Goal: Task Accomplishment & Management: Manage account settings

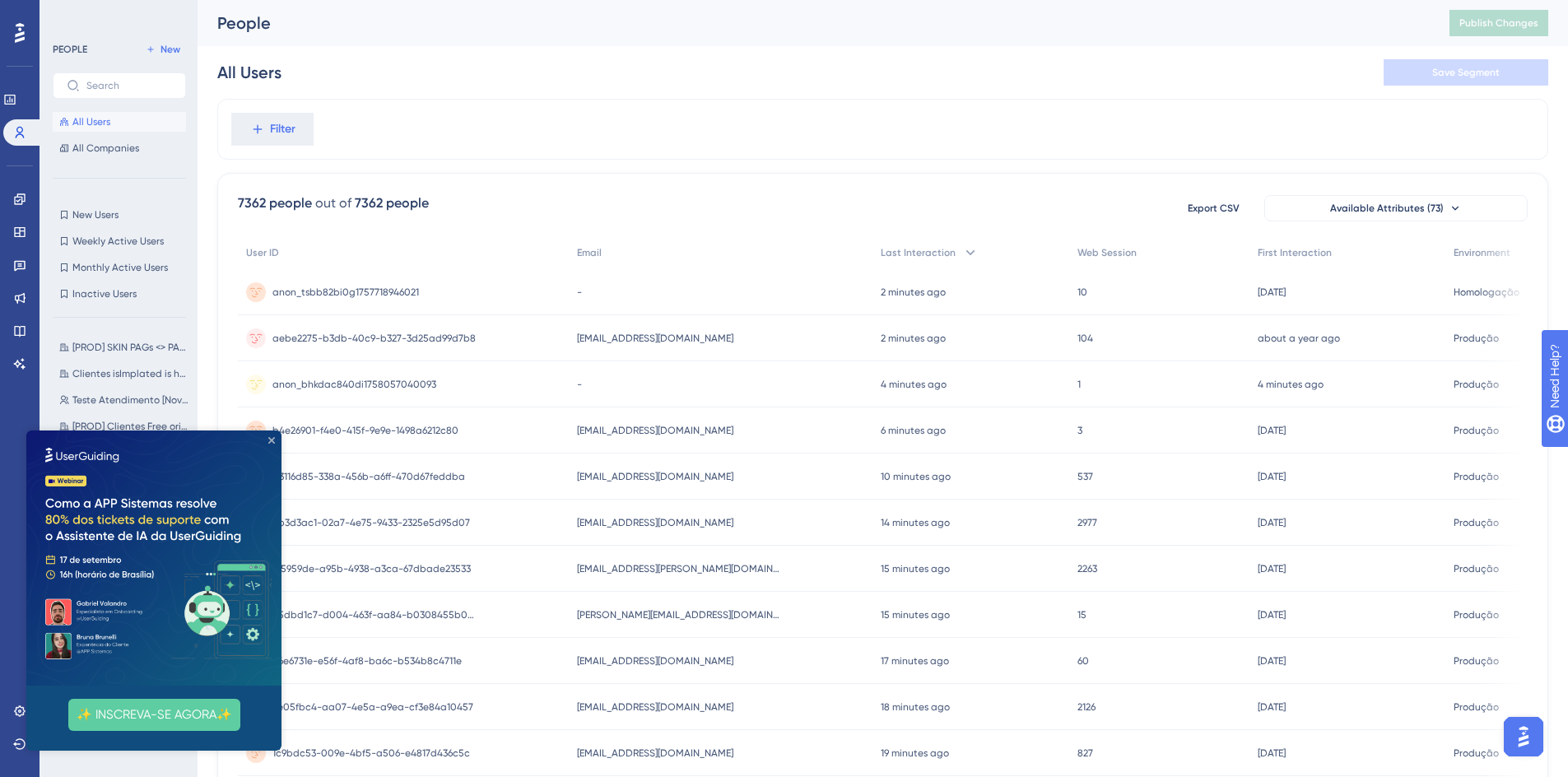
click at [271, 440] on icon "Close Preview" at bounding box center [271, 440] width 6 height 6
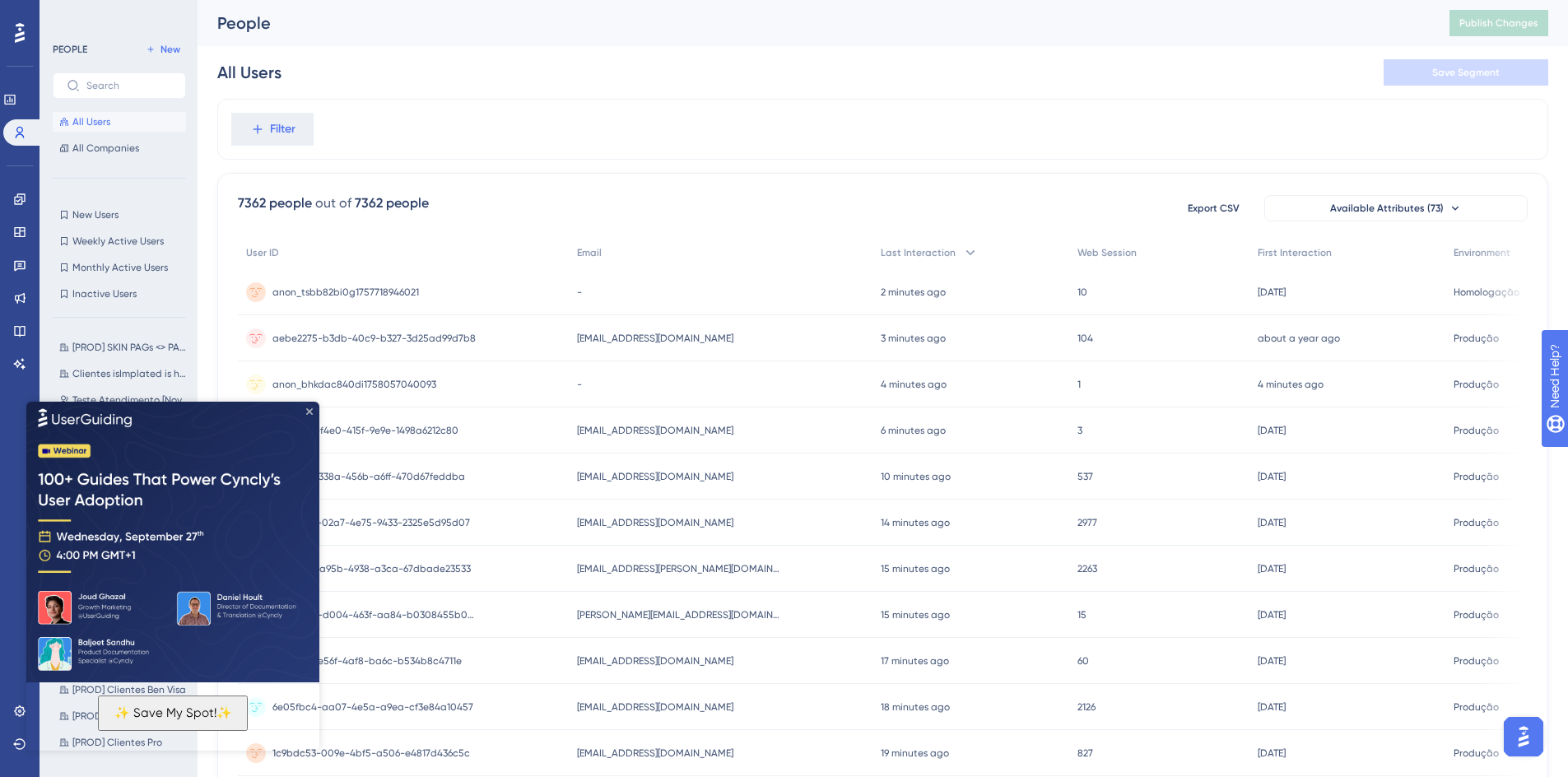
click at [307, 412] on icon "Close Preview" at bounding box center [309, 411] width 6 height 6
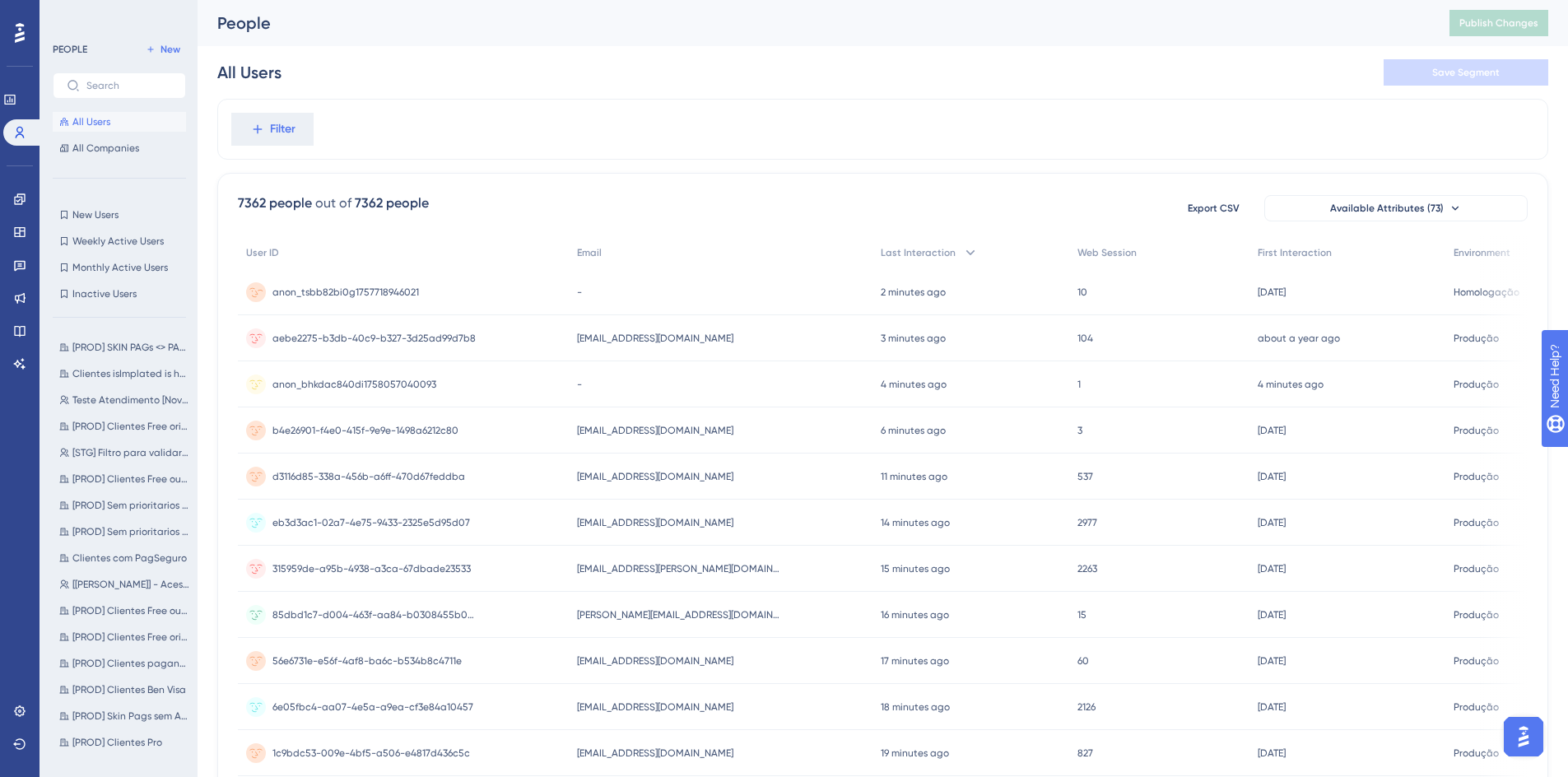
click at [389, 299] on div "anon_tsbb82bi0g1757718946021 anon_tsbb82bi0g1757718946021" at bounding box center [345, 292] width 146 height 46
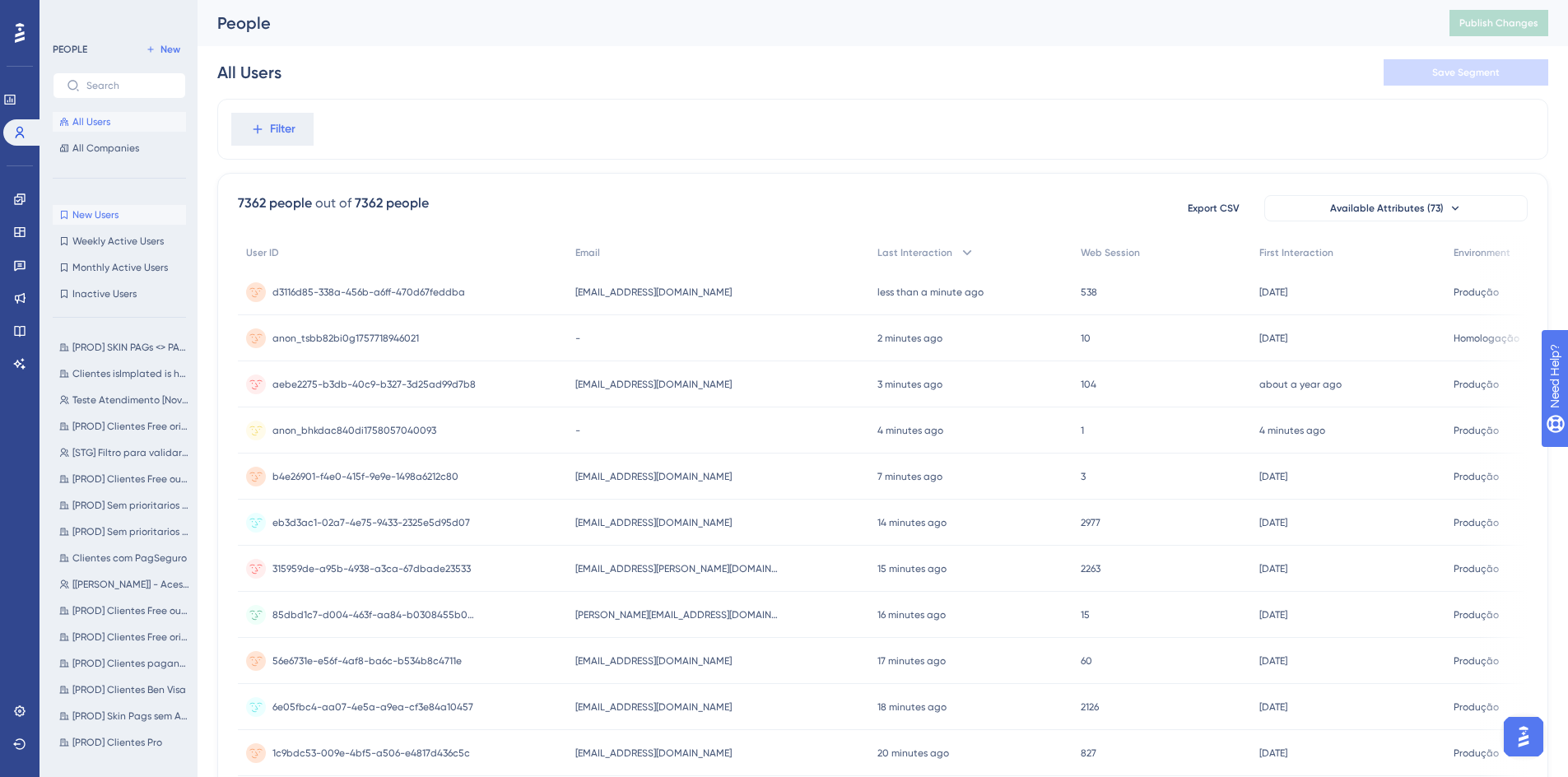
click at [110, 216] on span "New Users" at bounding box center [96, 215] width 46 height 13
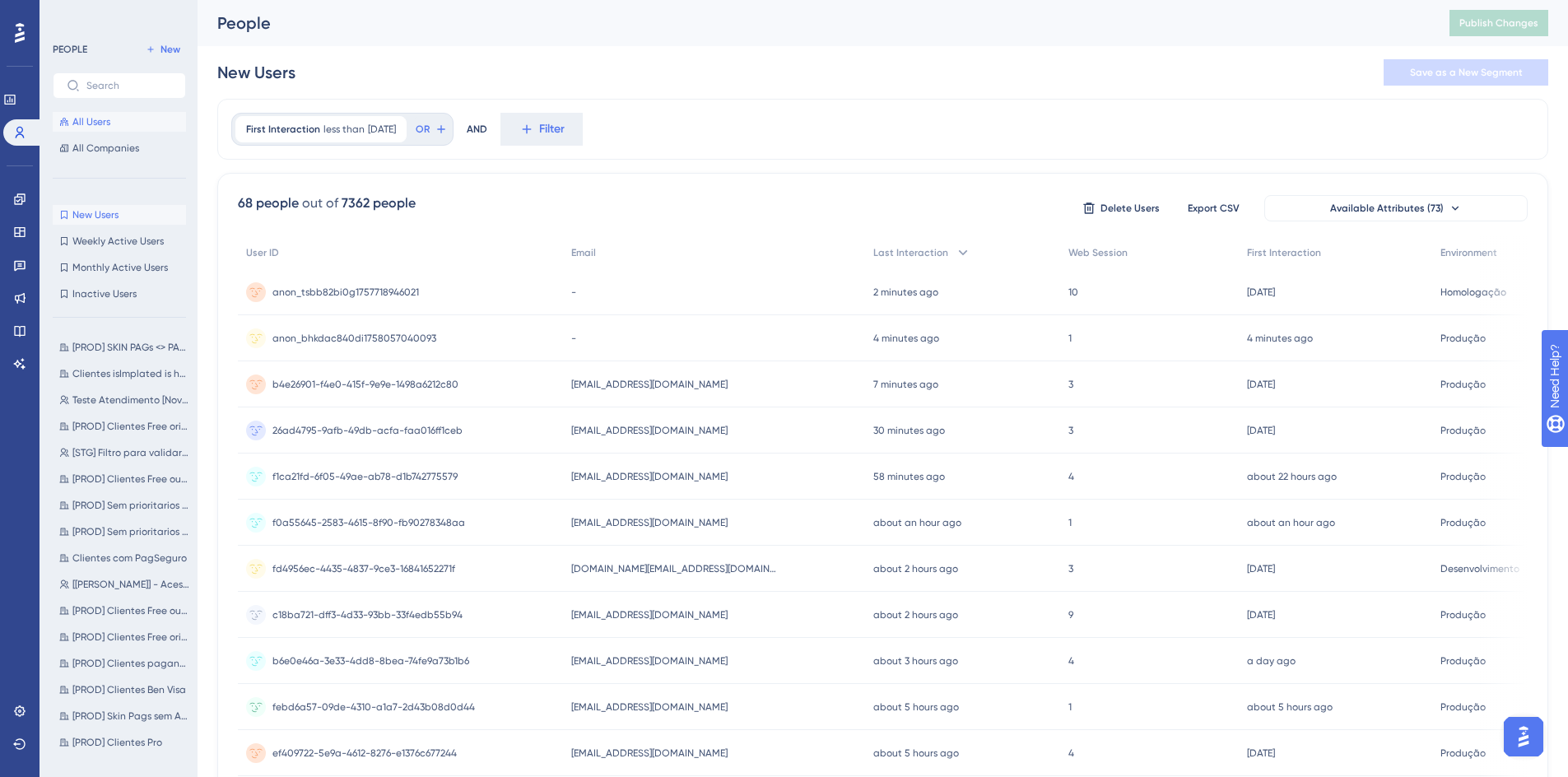
click at [121, 121] on button "All Users" at bounding box center [119, 122] width 134 height 19
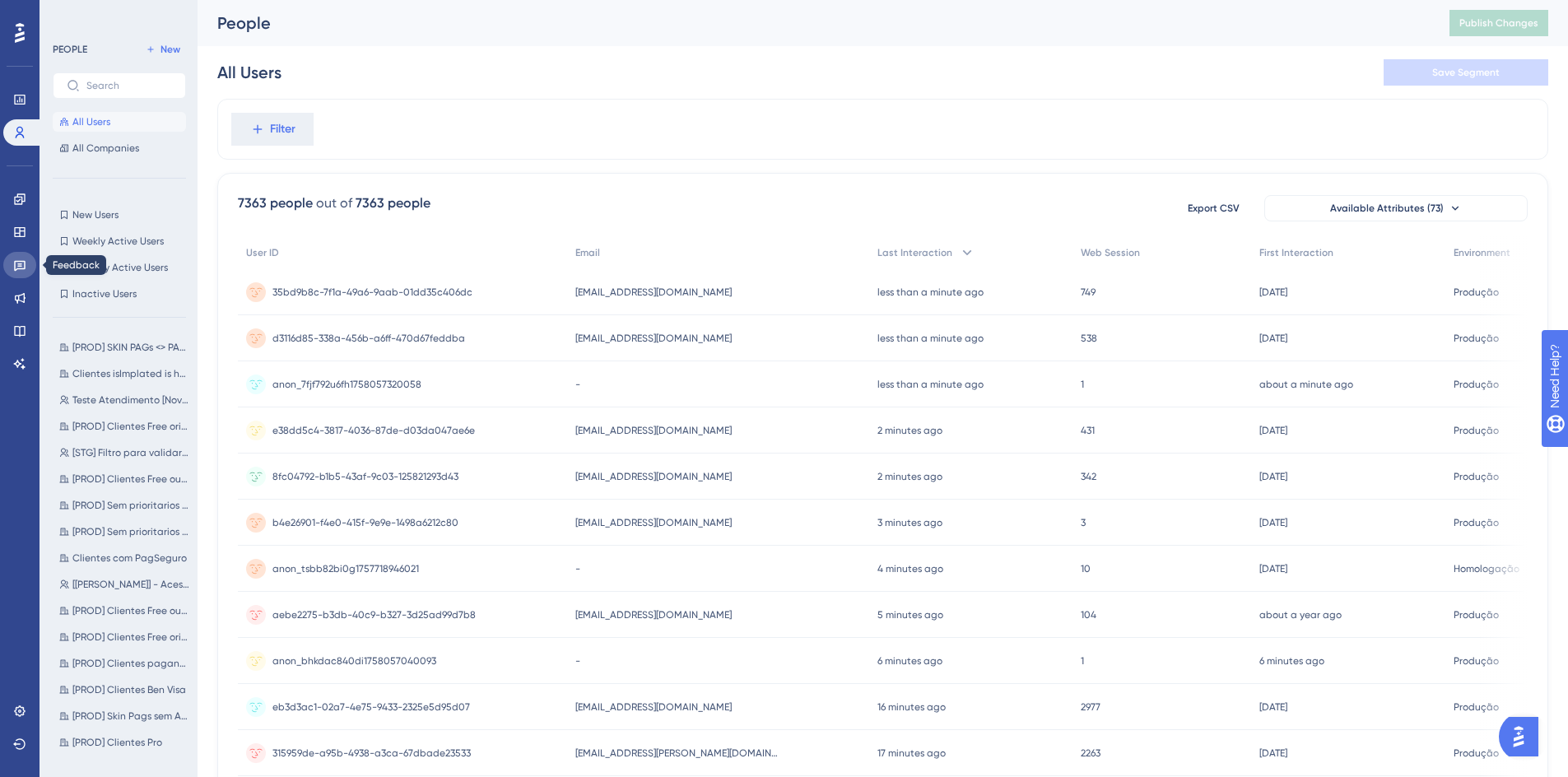
click at [19, 261] on icon at bounding box center [19, 266] width 12 height 11
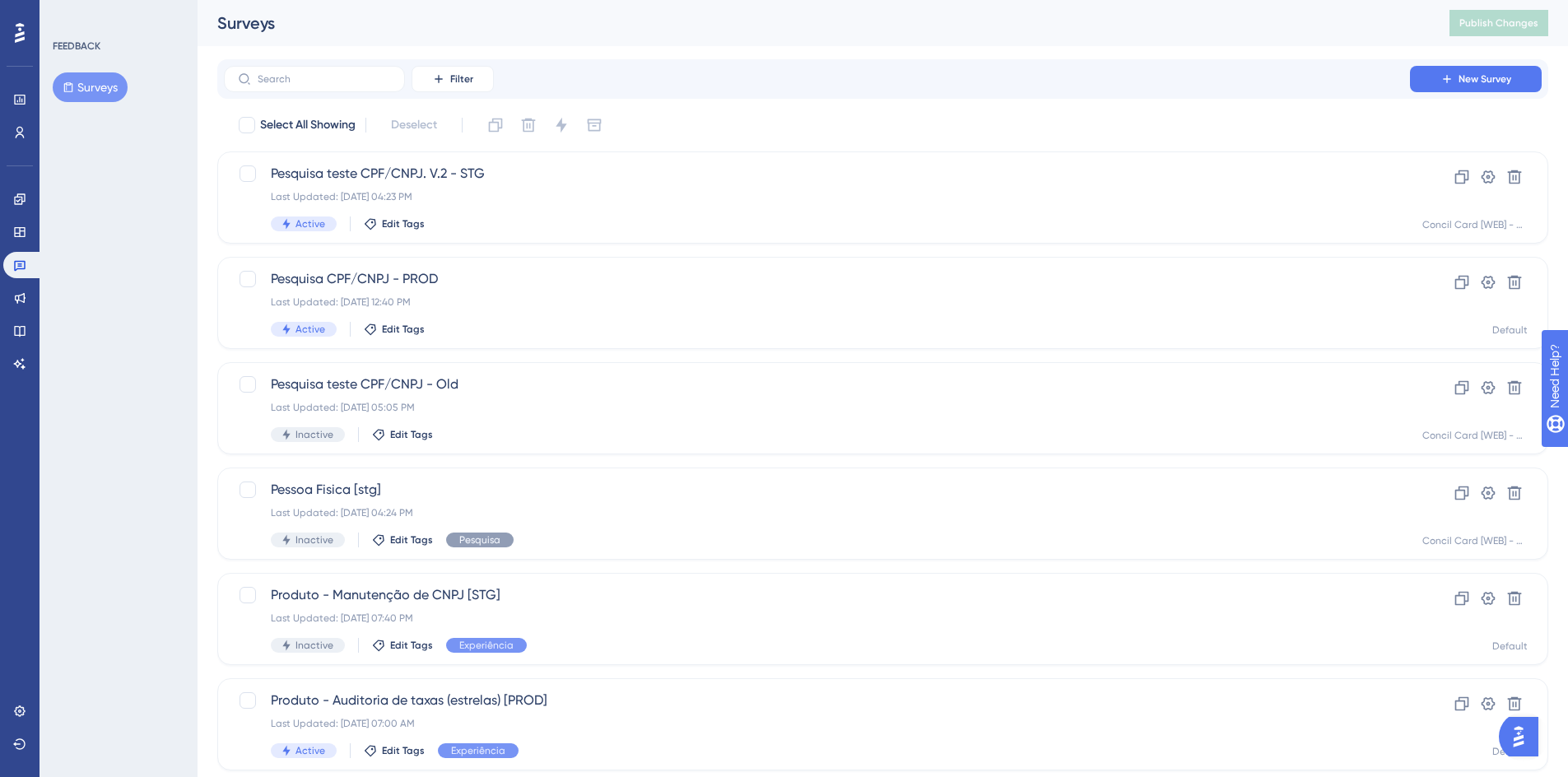
click at [100, 85] on button "Surveys" at bounding box center [89, 87] width 75 height 29
click at [518, 197] on div "Last Updated: [DATE] 04:23 PM" at bounding box center [817, 197] width 1092 height 13
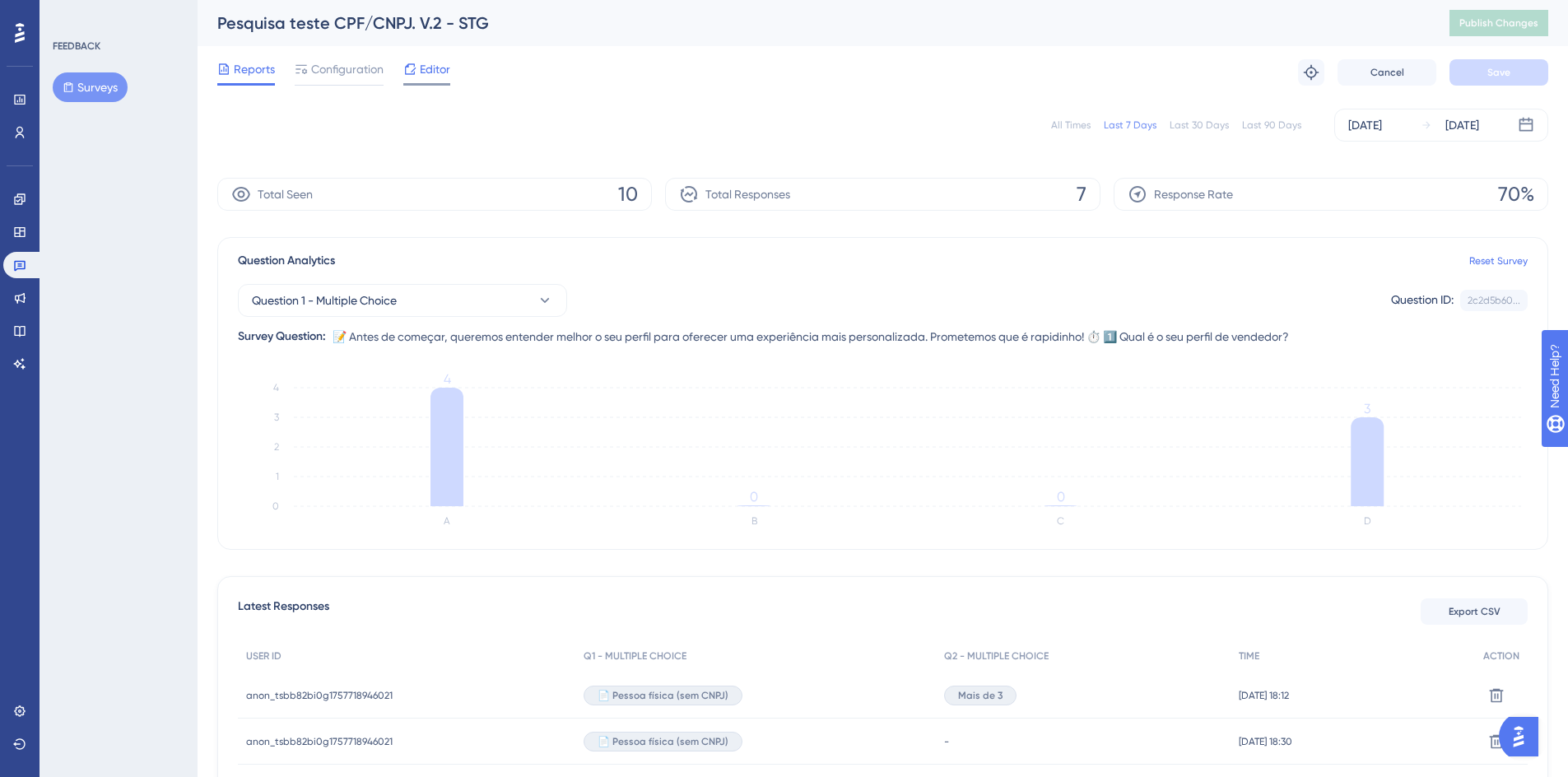
click at [425, 77] on span "Editor" at bounding box center [435, 68] width 30 height 19
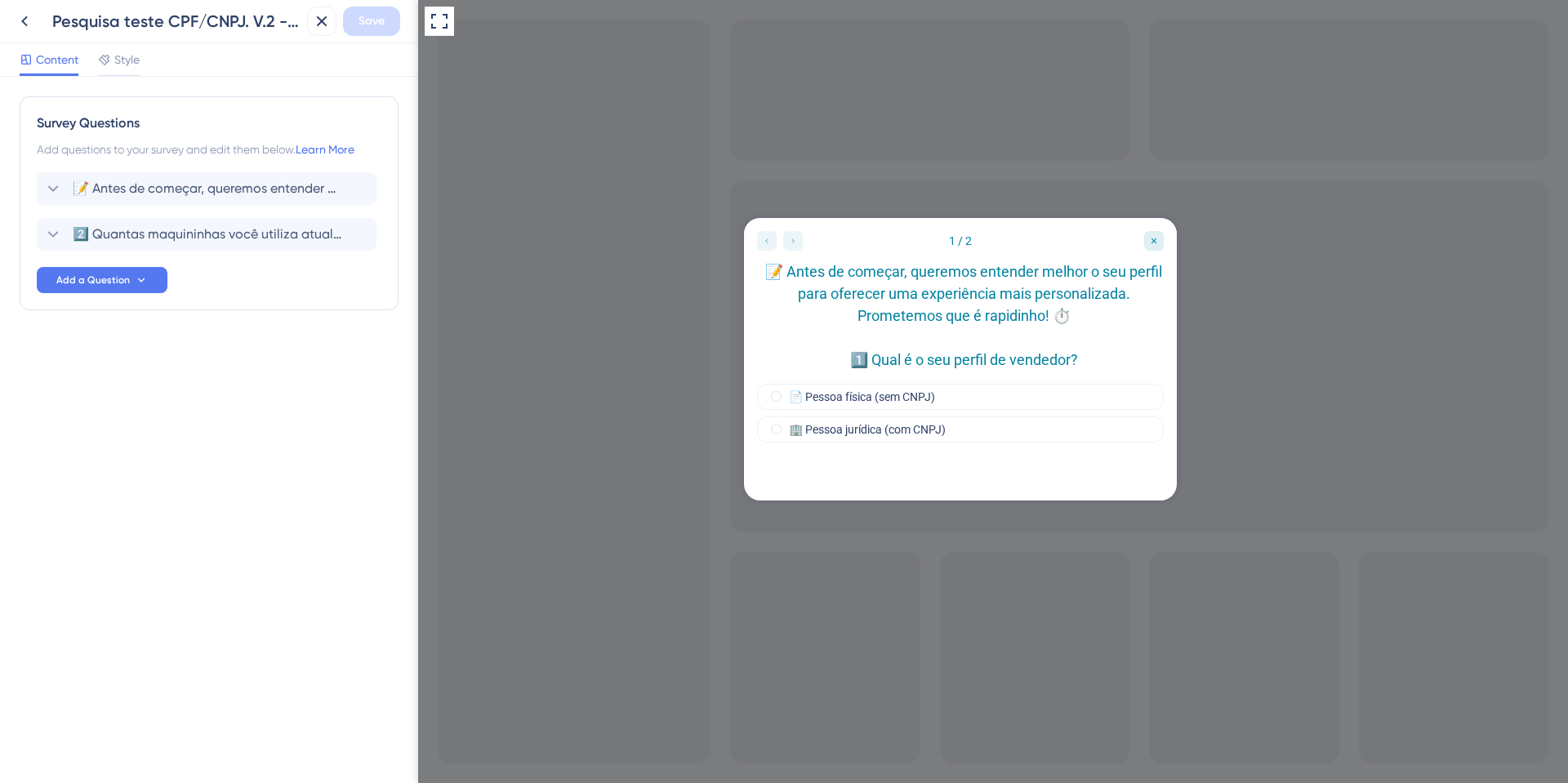
click at [26, 19] on icon at bounding box center [24, 21] width 19 height 19
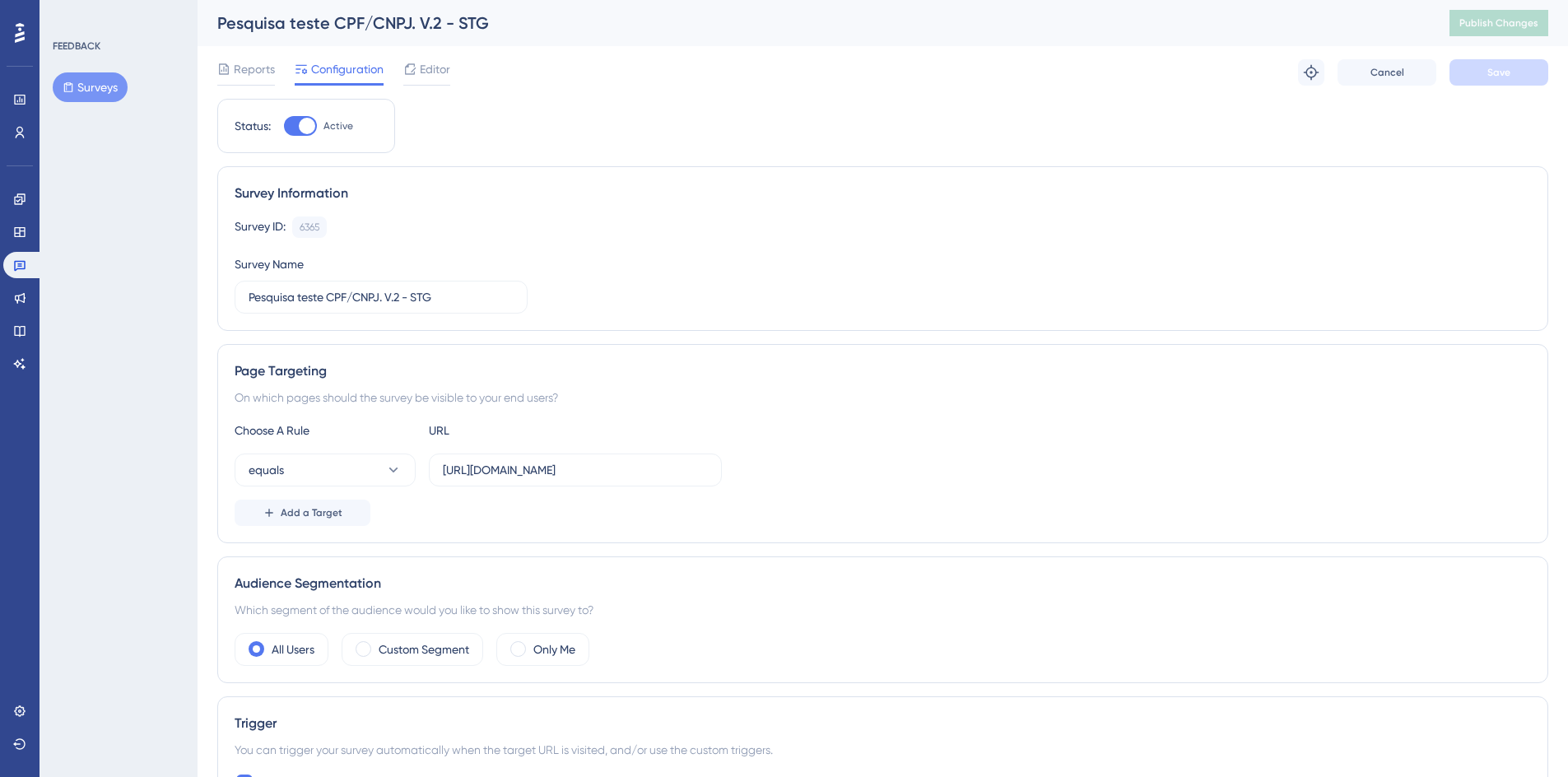
click at [354, 74] on span "Configuration" at bounding box center [347, 68] width 73 height 19
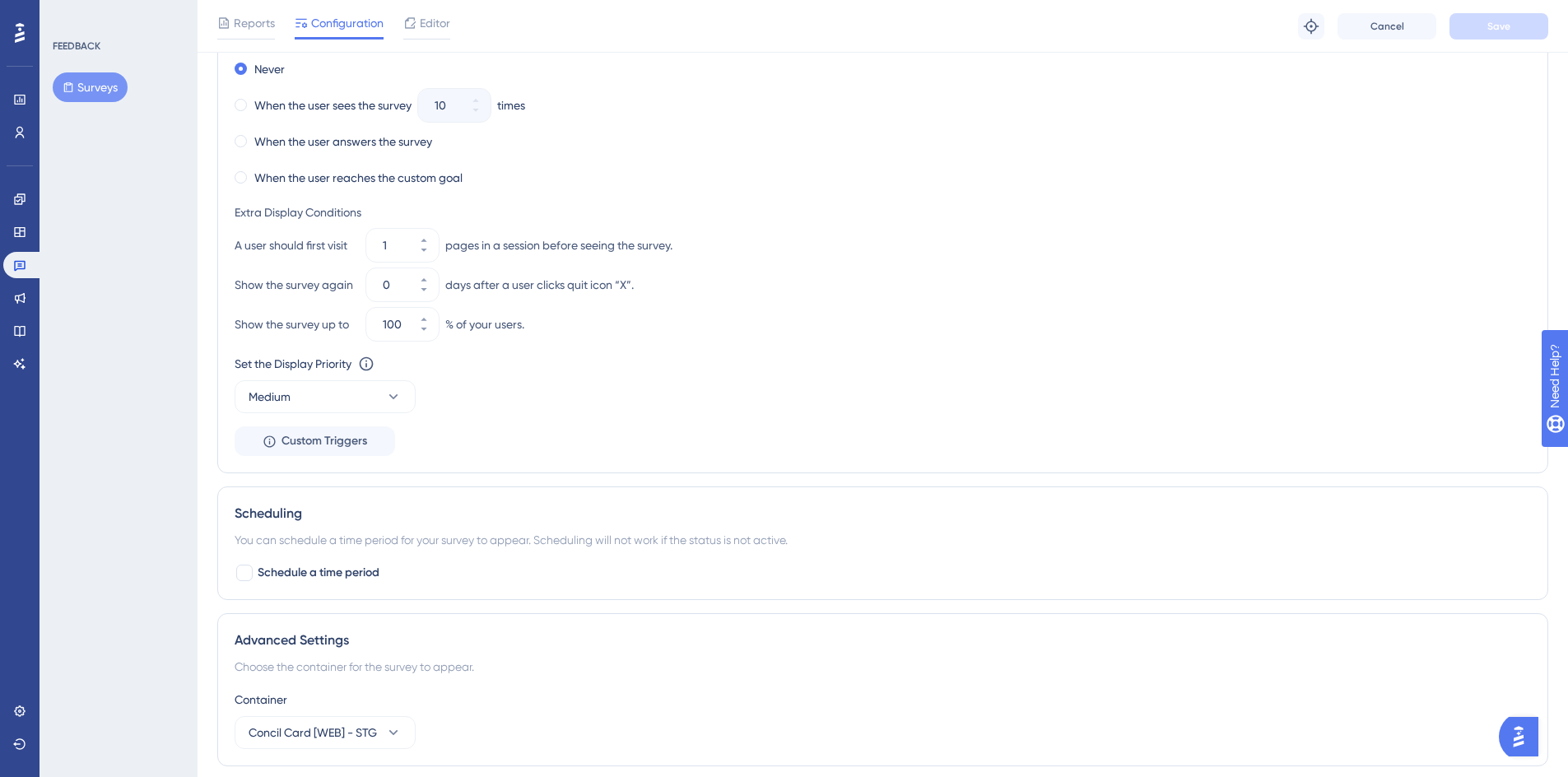
scroll to position [748, 0]
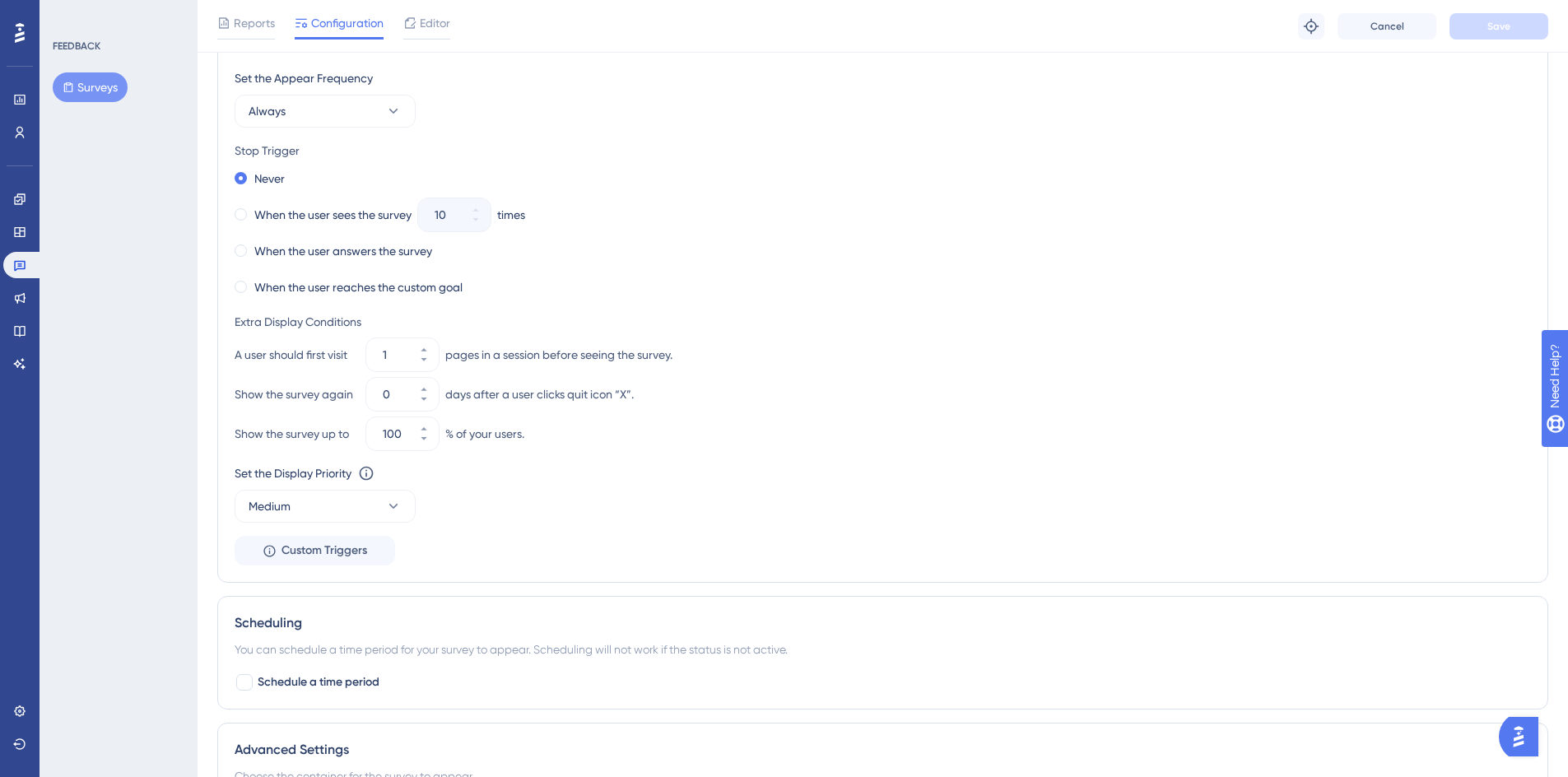
click at [23, 30] on icon at bounding box center [19, 32] width 10 height 21
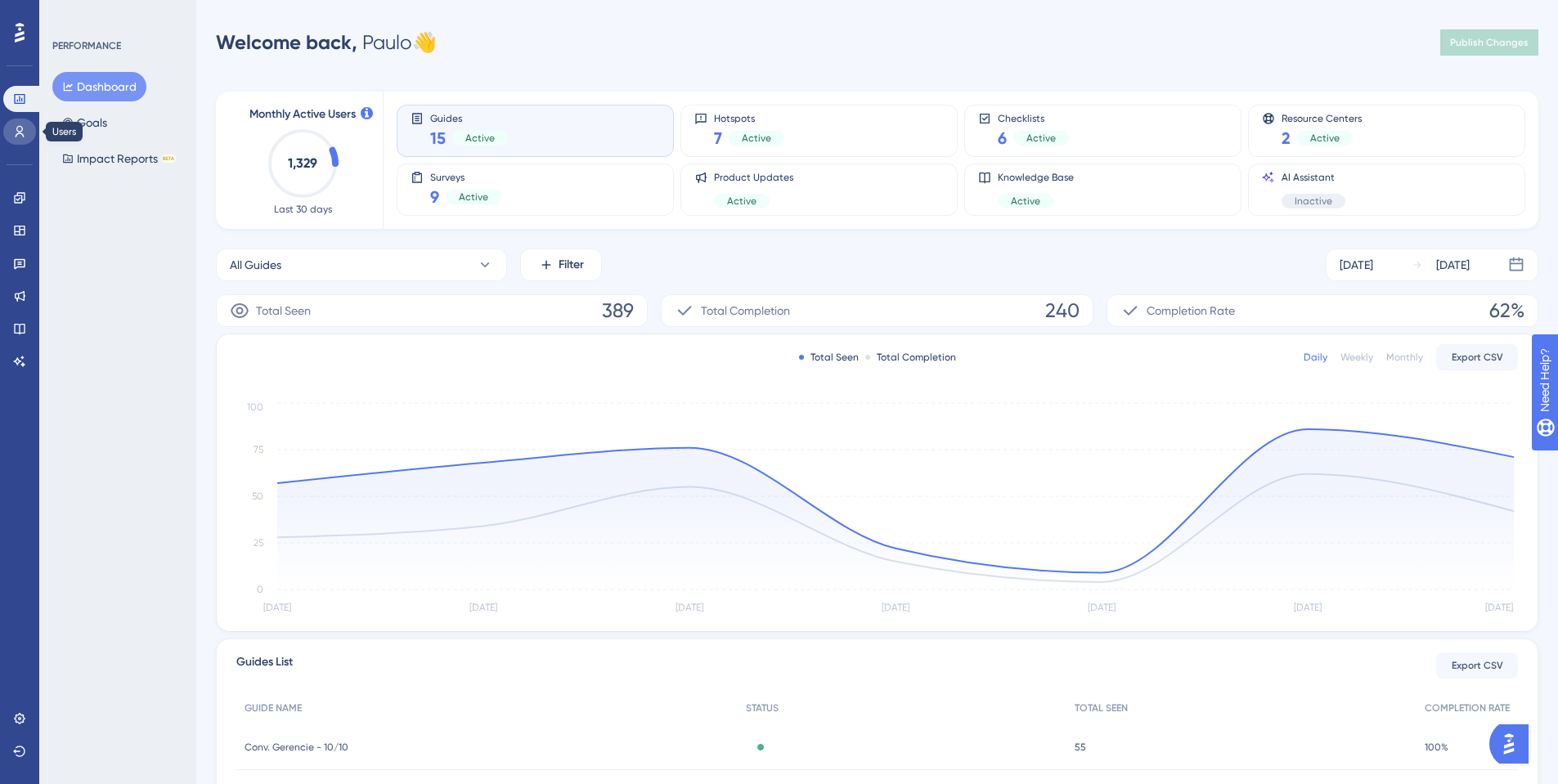
click at [16, 126] on icon at bounding box center [19, 132] width 13 height 13
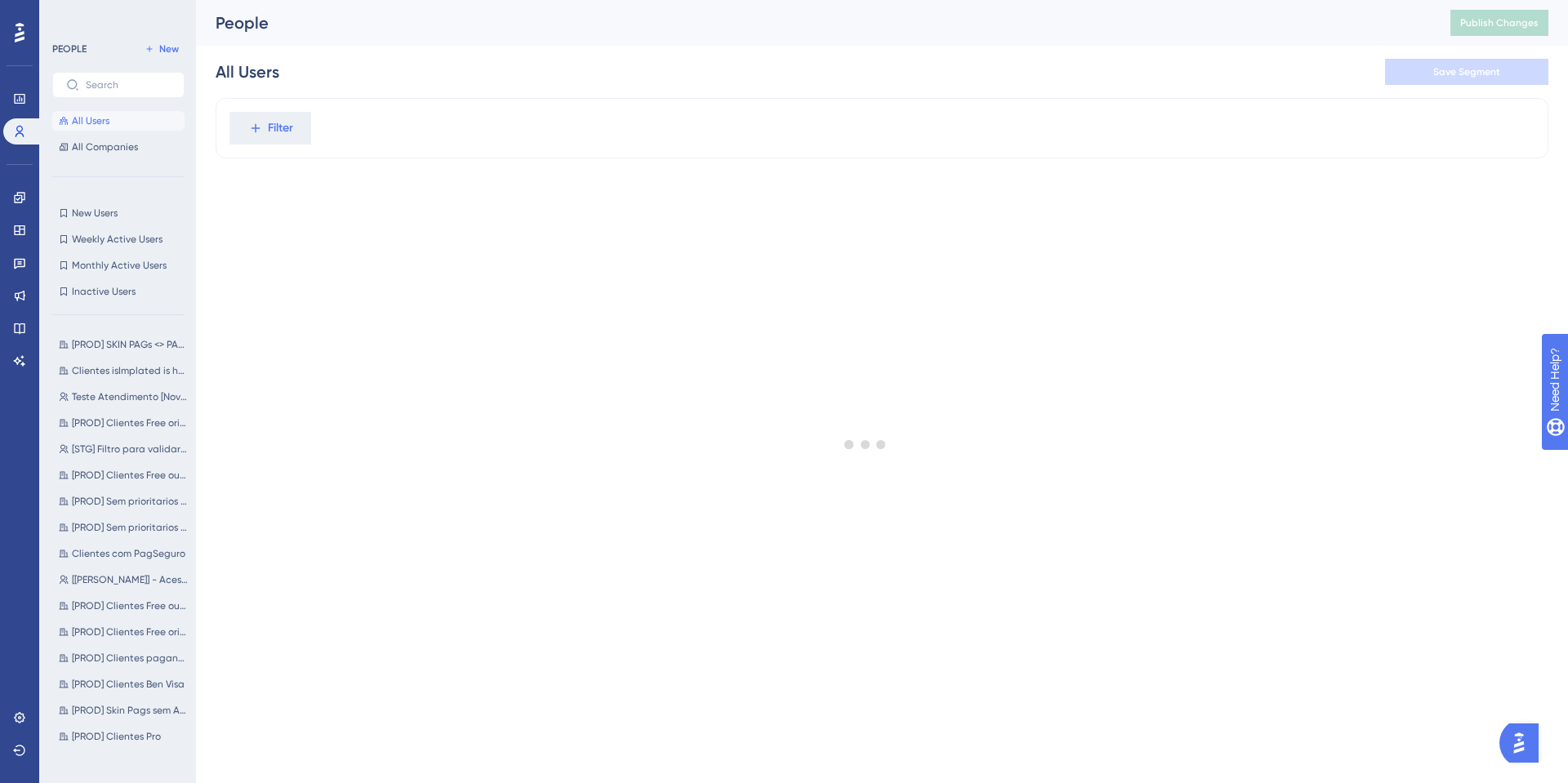
click at [105, 122] on span "All Users" at bounding box center [90, 121] width 37 height 13
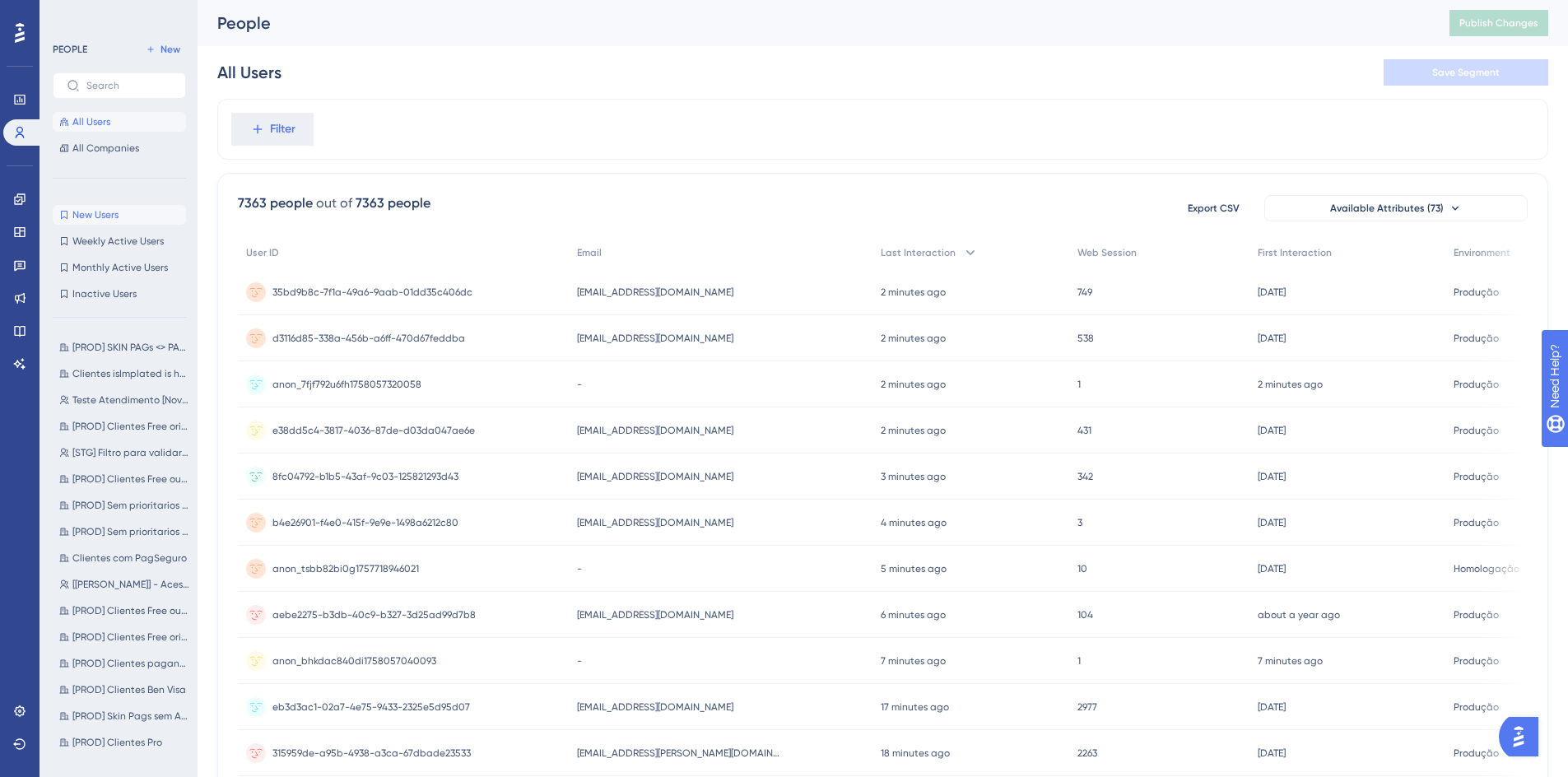
click at [127, 220] on button "New Users New Users" at bounding box center [119, 215] width 134 height 19
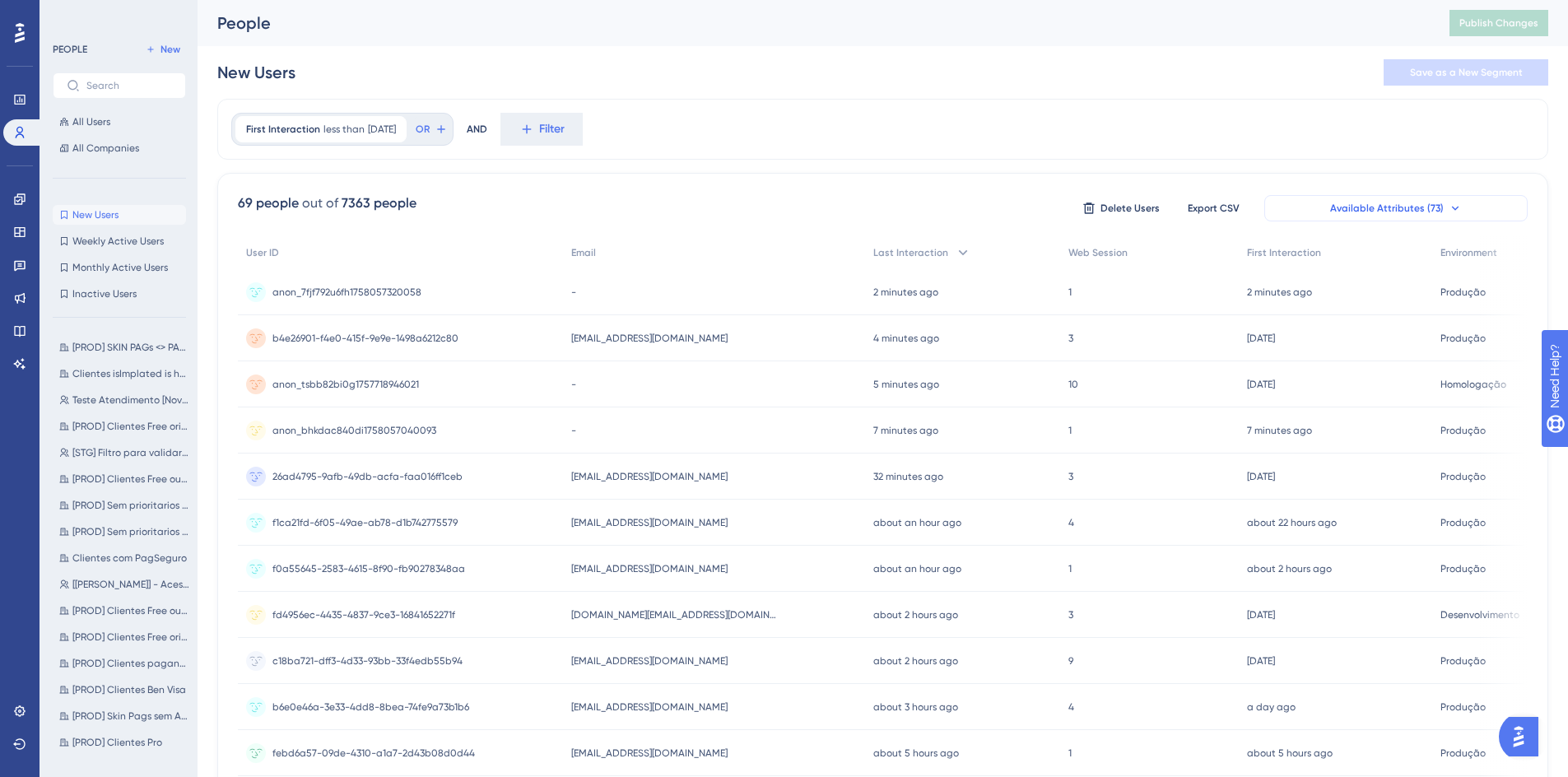
click at [1342, 214] on span "Available Attributes (73)" at bounding box center [1387, 208] width 113 height 13
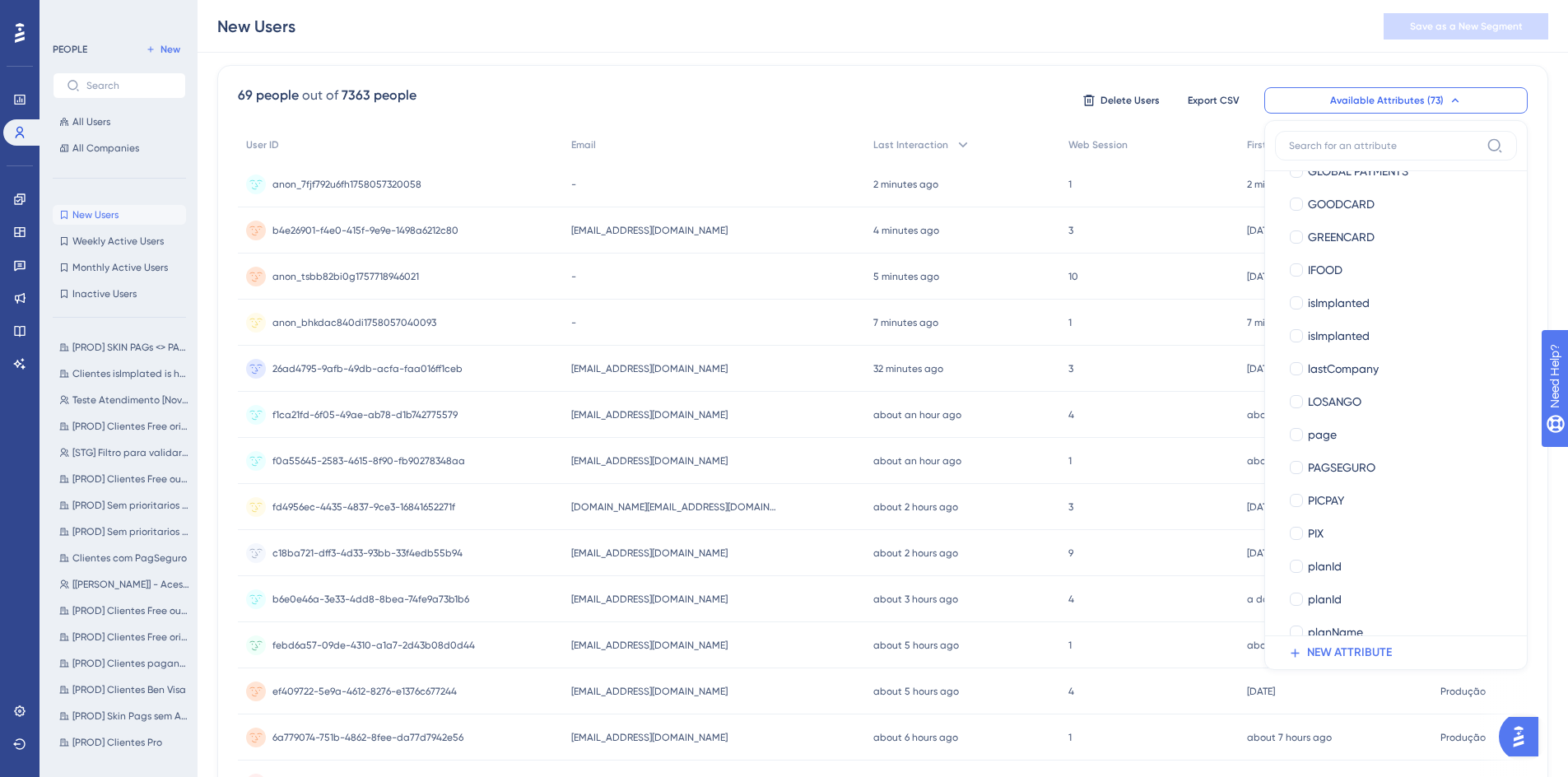
scroll to position [1086, 0]
click at [950, 66] on div "69 people out of 7363 people Delete Users Export CSV Available Attributes (73) …" at bounding box center [883, 610] width 1331 height 1091
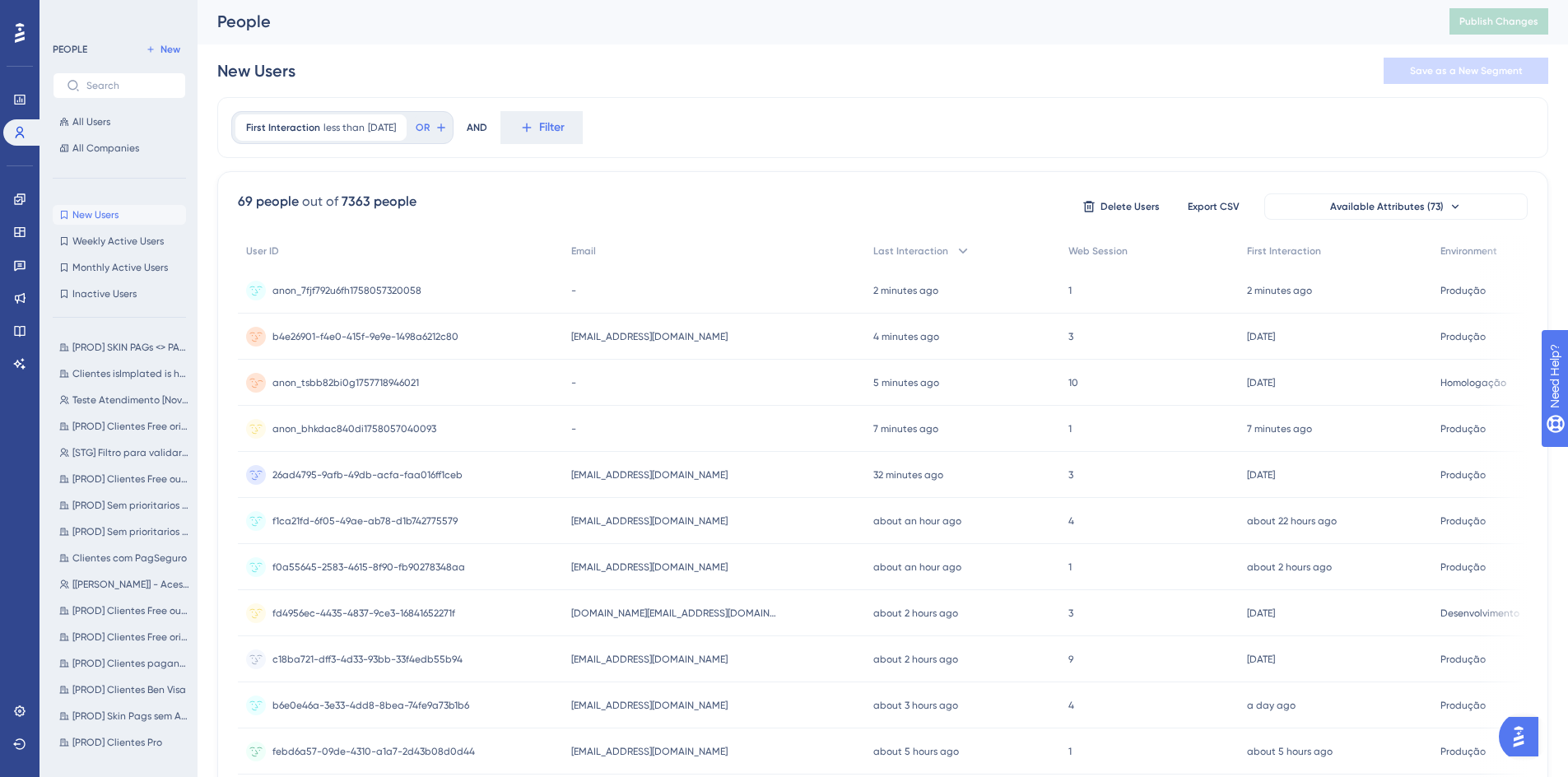
scroll to position [0, 0]
click at [1449, 213] on icon at bounding box center [1455, 208] width 13 height 13
click at [561, 118] on button "Filter" at bounding box center [541, 129] width 82 height 33
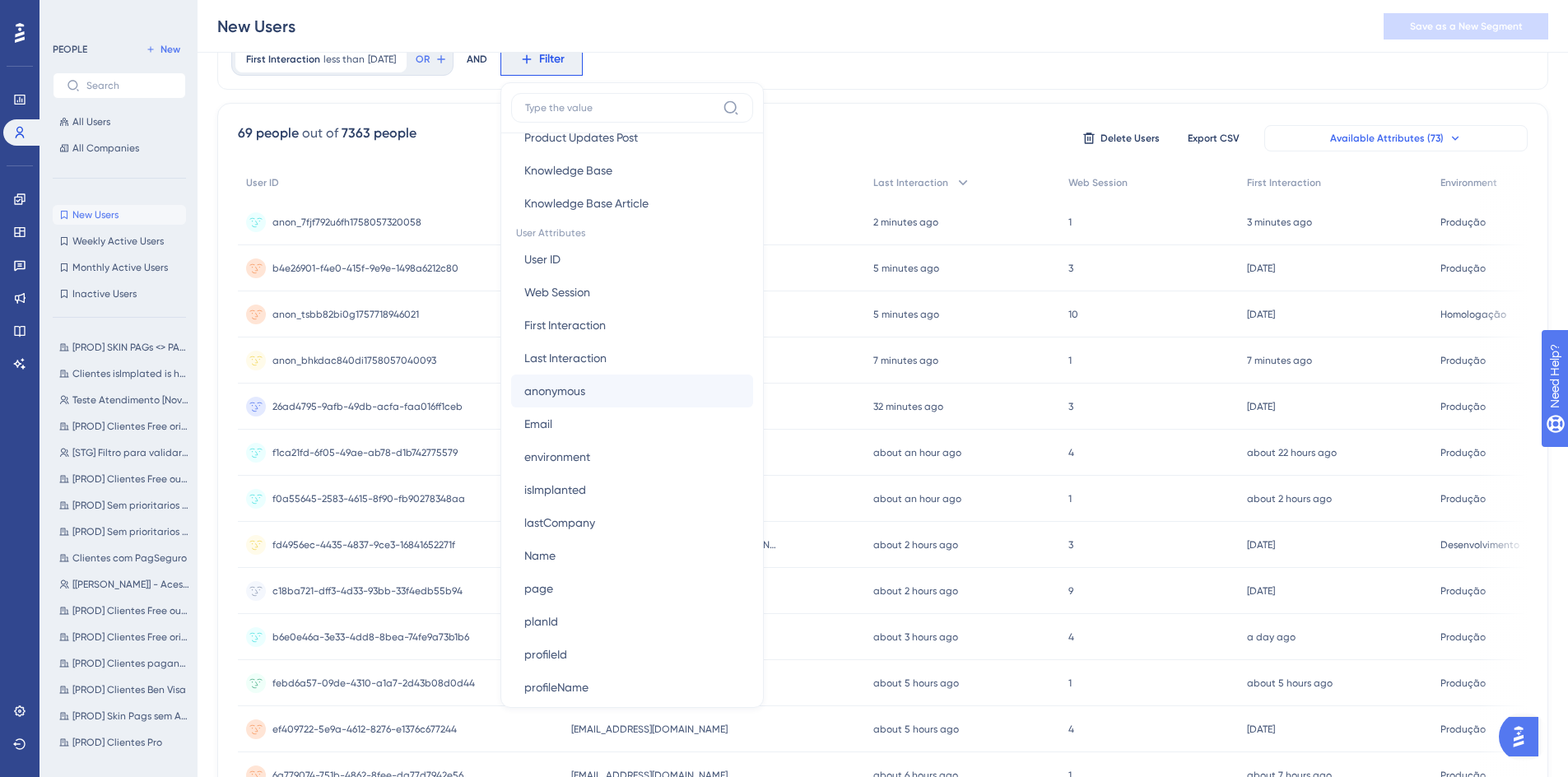
scroll to position [691, 0]
click at [665, 369] on button "[PERSON_NAME]" at bounding box center [632, 361] width 242 height 33
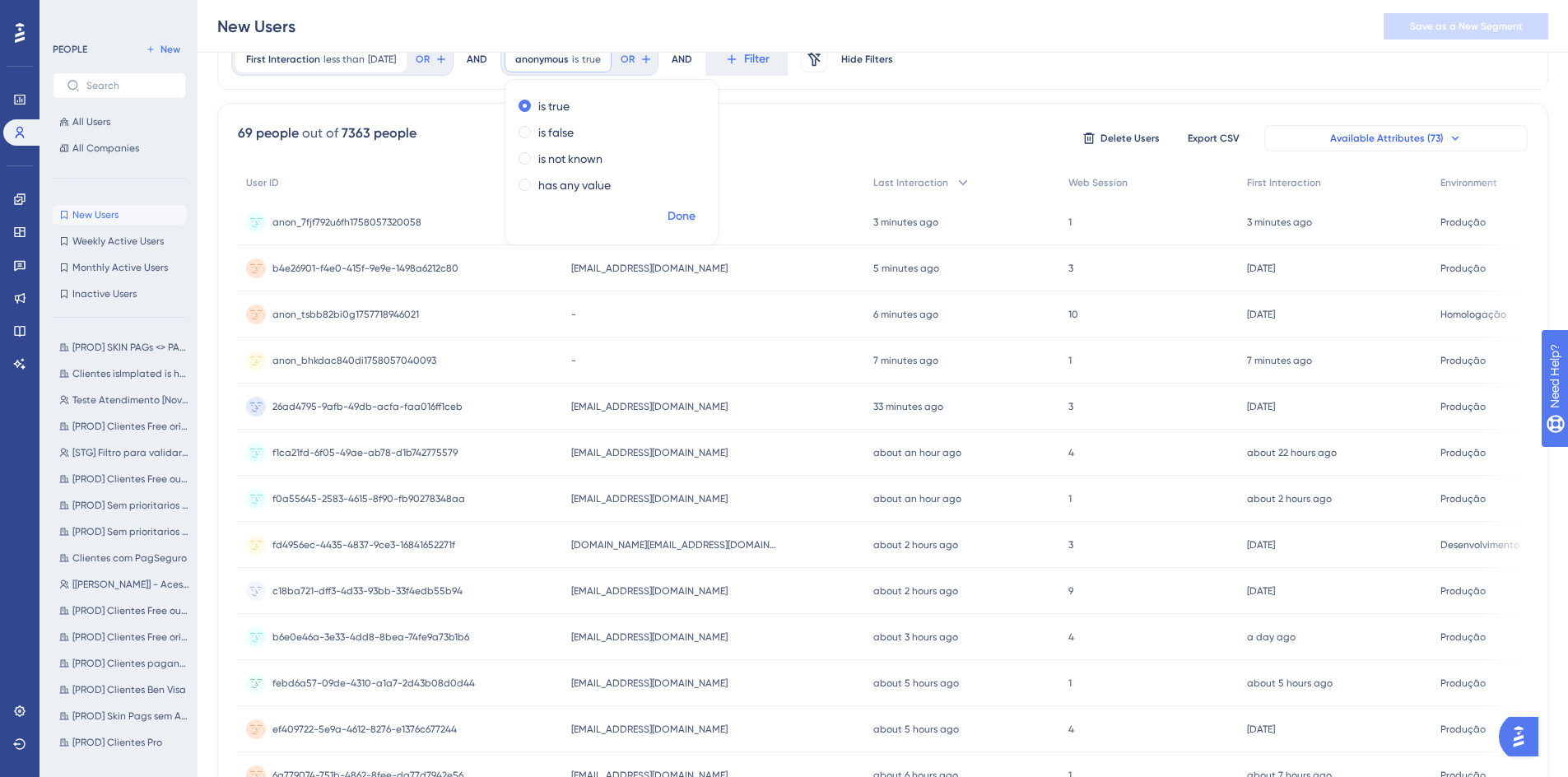
click at [691, 213] on span "Done" at bounding box center [681, 215] width 28 height 19
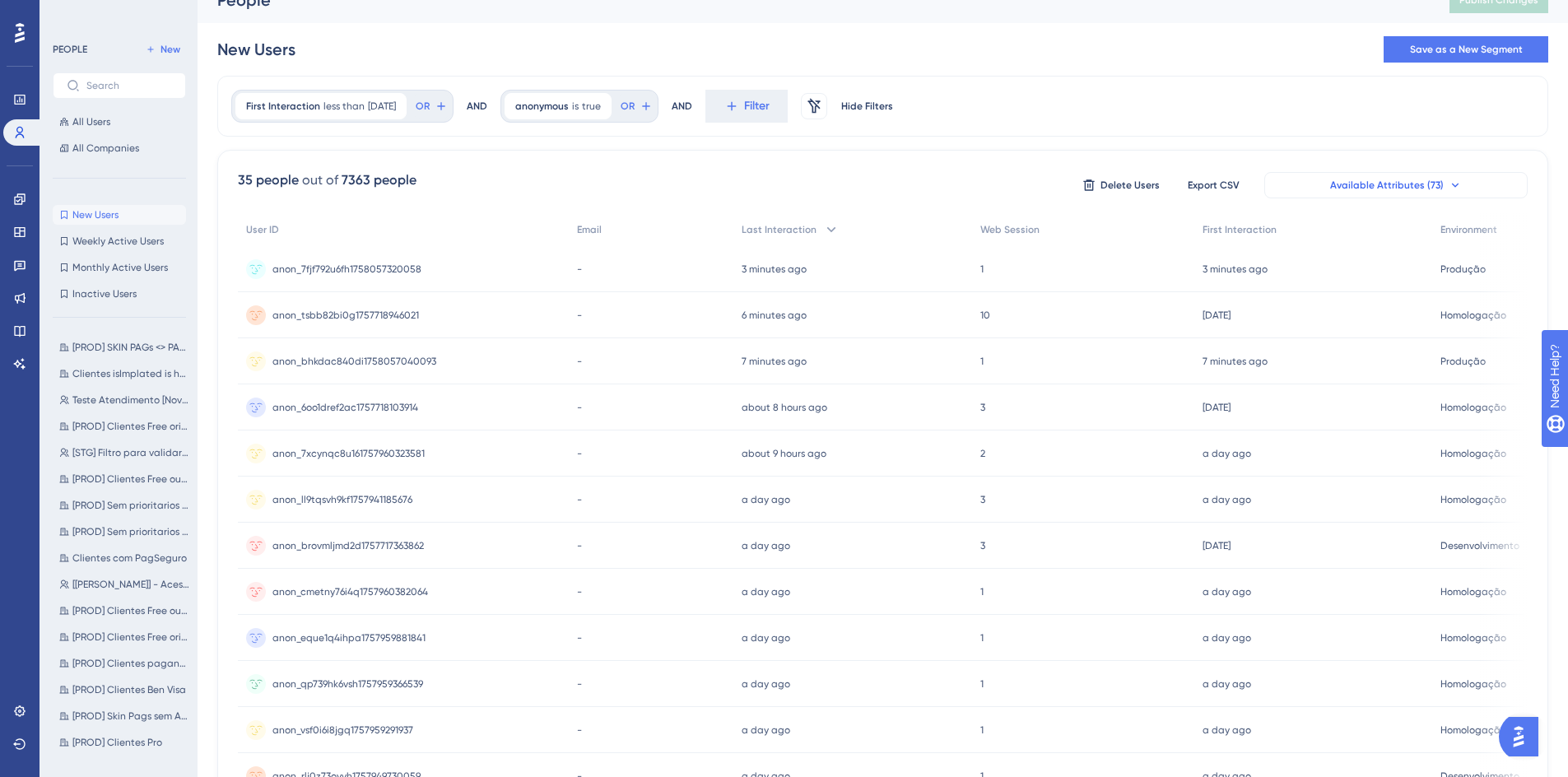
scroll to position [0, 0]
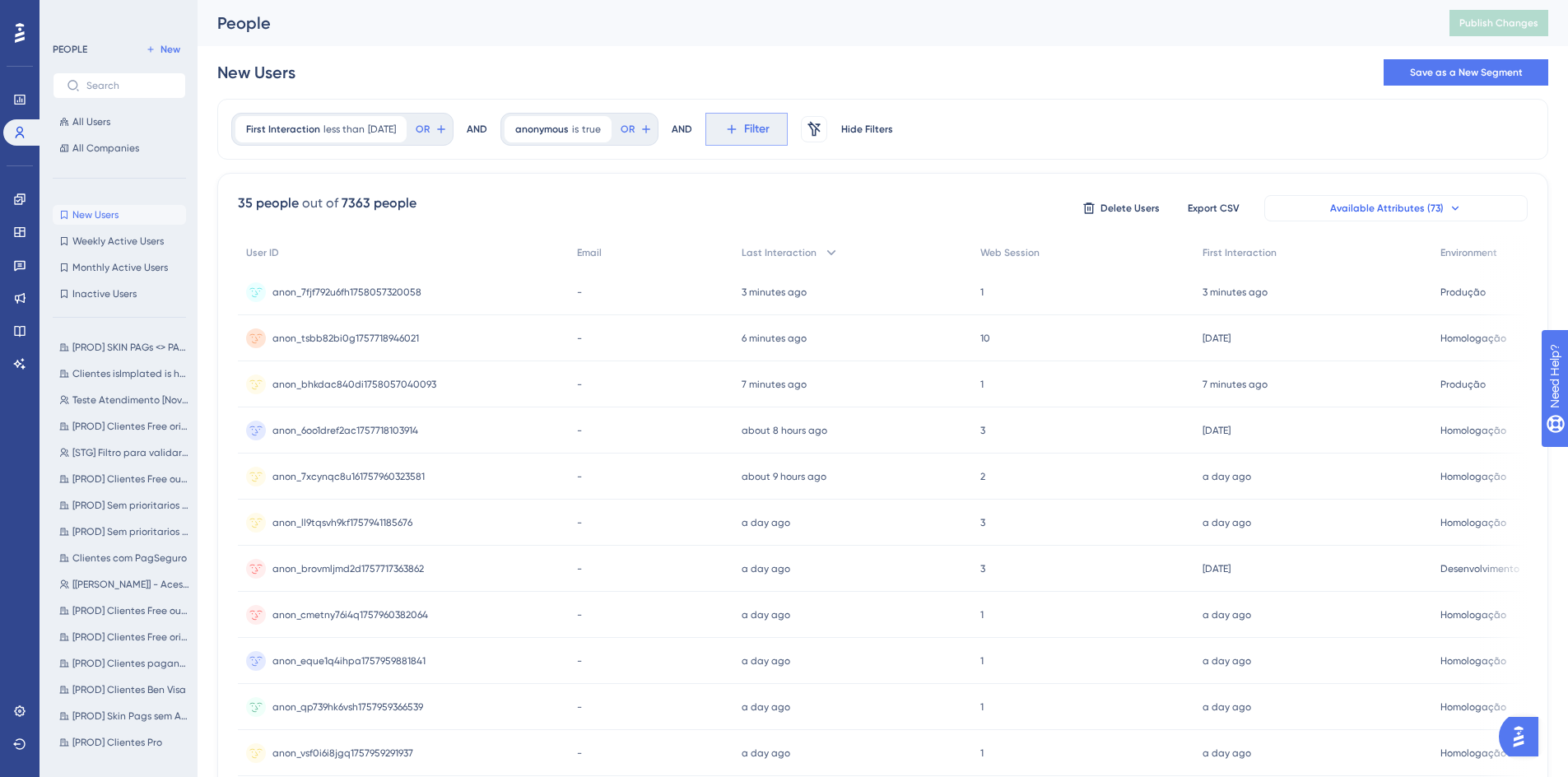
click at [767, 133] on span "Filter" at bounding box center [757, 129] width 26 height 19
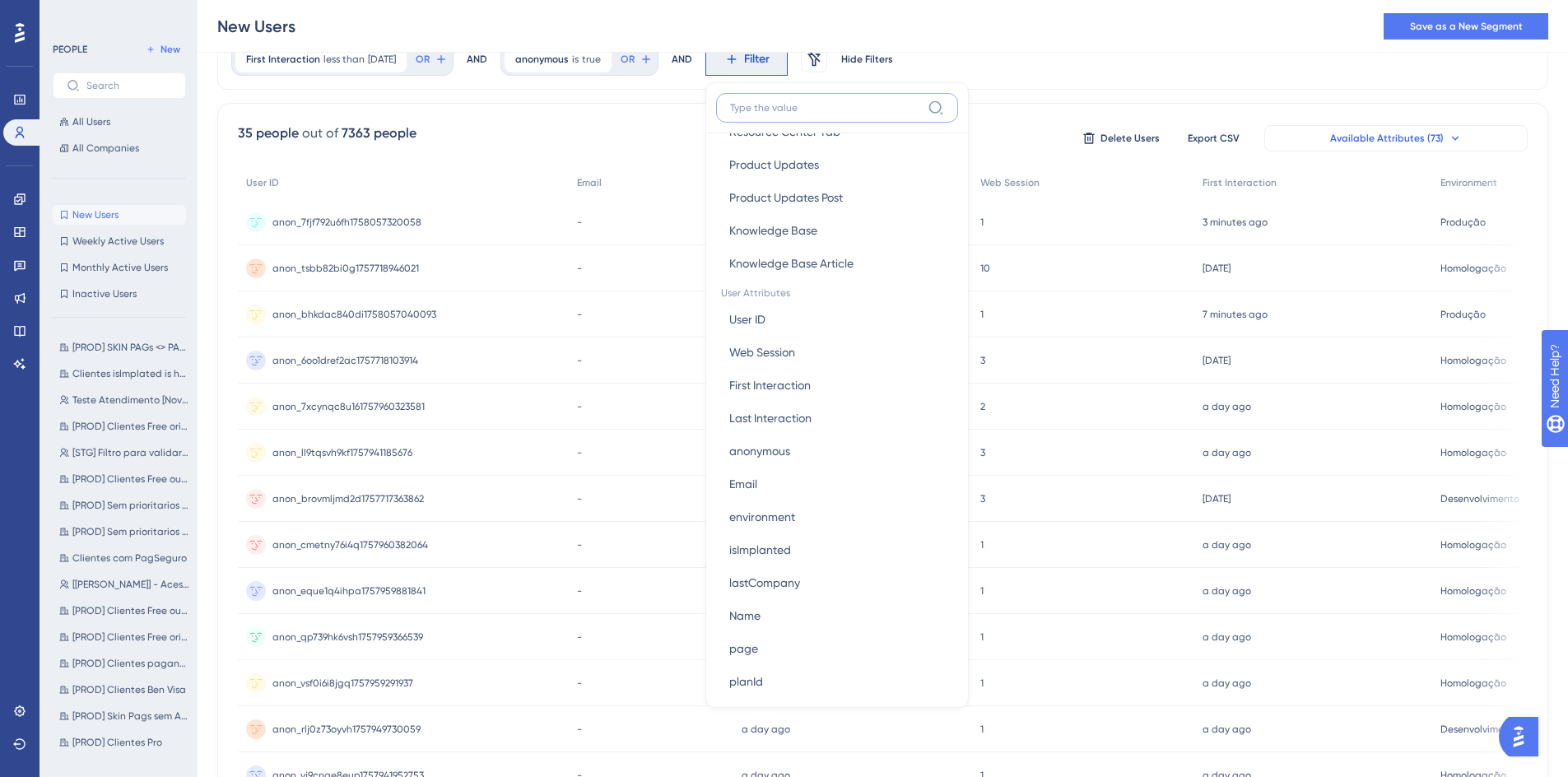
scroll to position [790, 0]
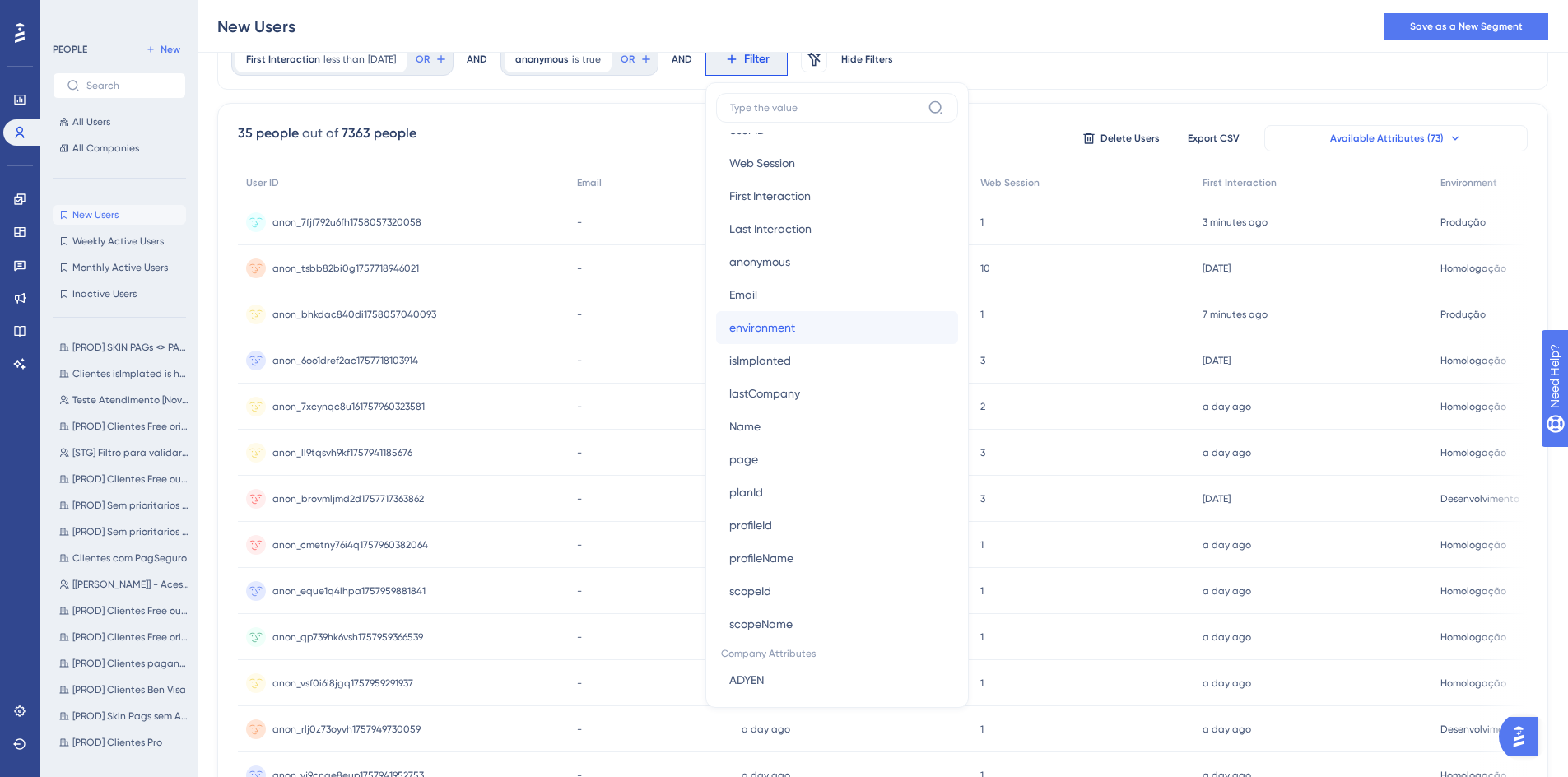
click at [827, 322] on button "environment environment" at bounding box center [837, 328] width 242 height 33
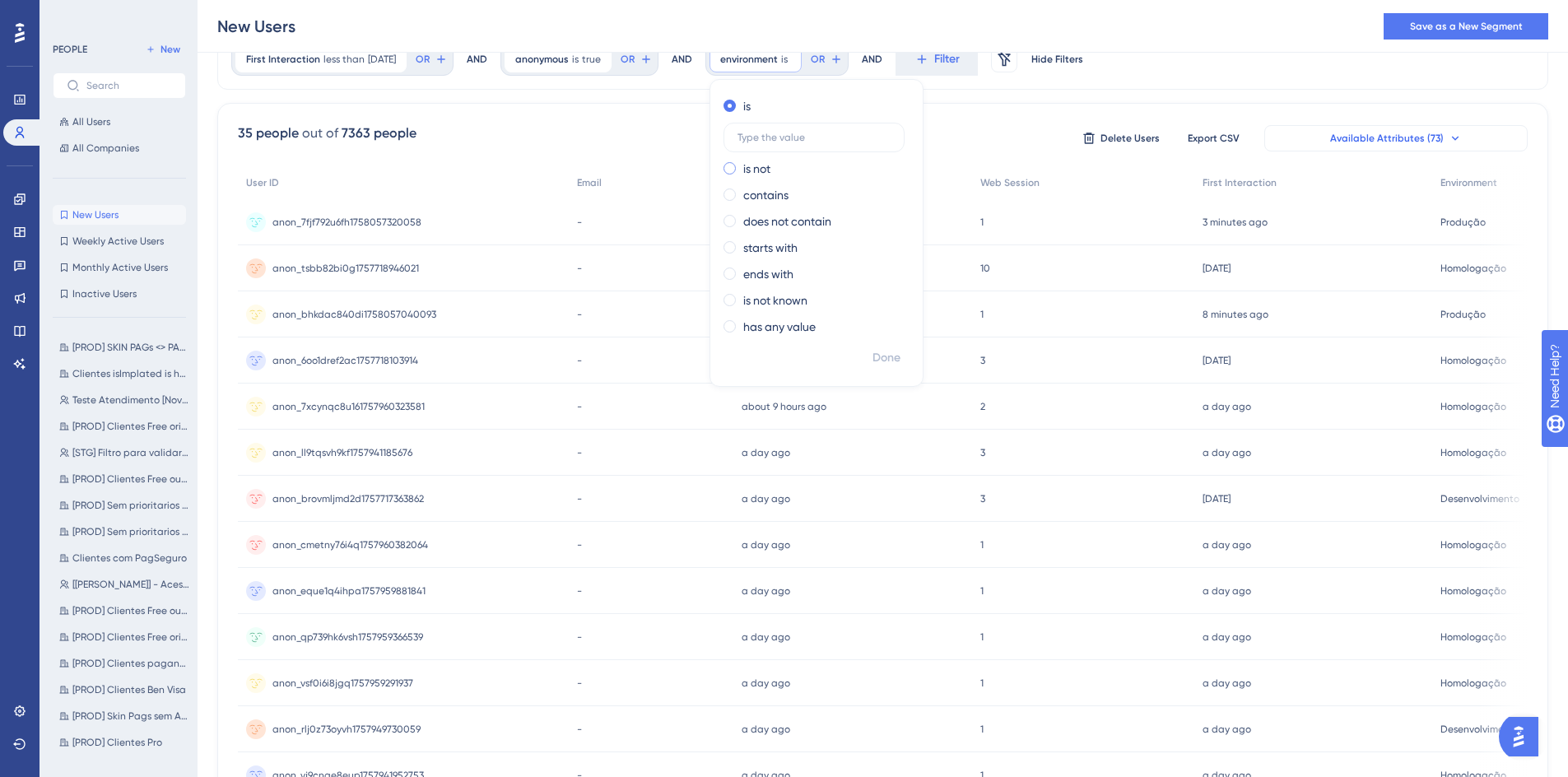
click at [771, 173] on label "is not" at bounding box center [757, 168] width 28 height 19
type input "Produção"
click at [897, 348] on span "Done" at bounding box center [887, 357] width 28 height 19
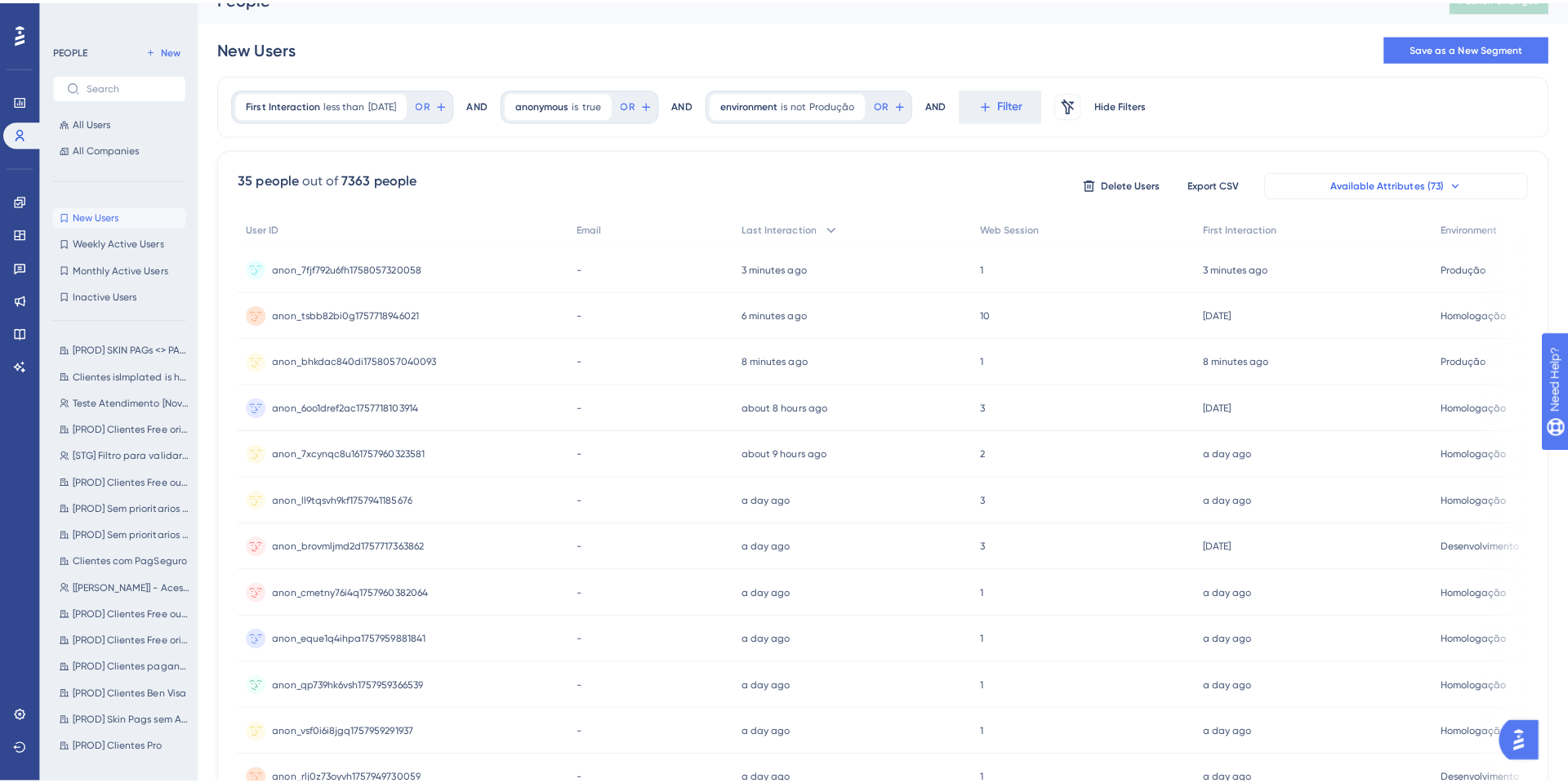
scroll to position [0, 0]
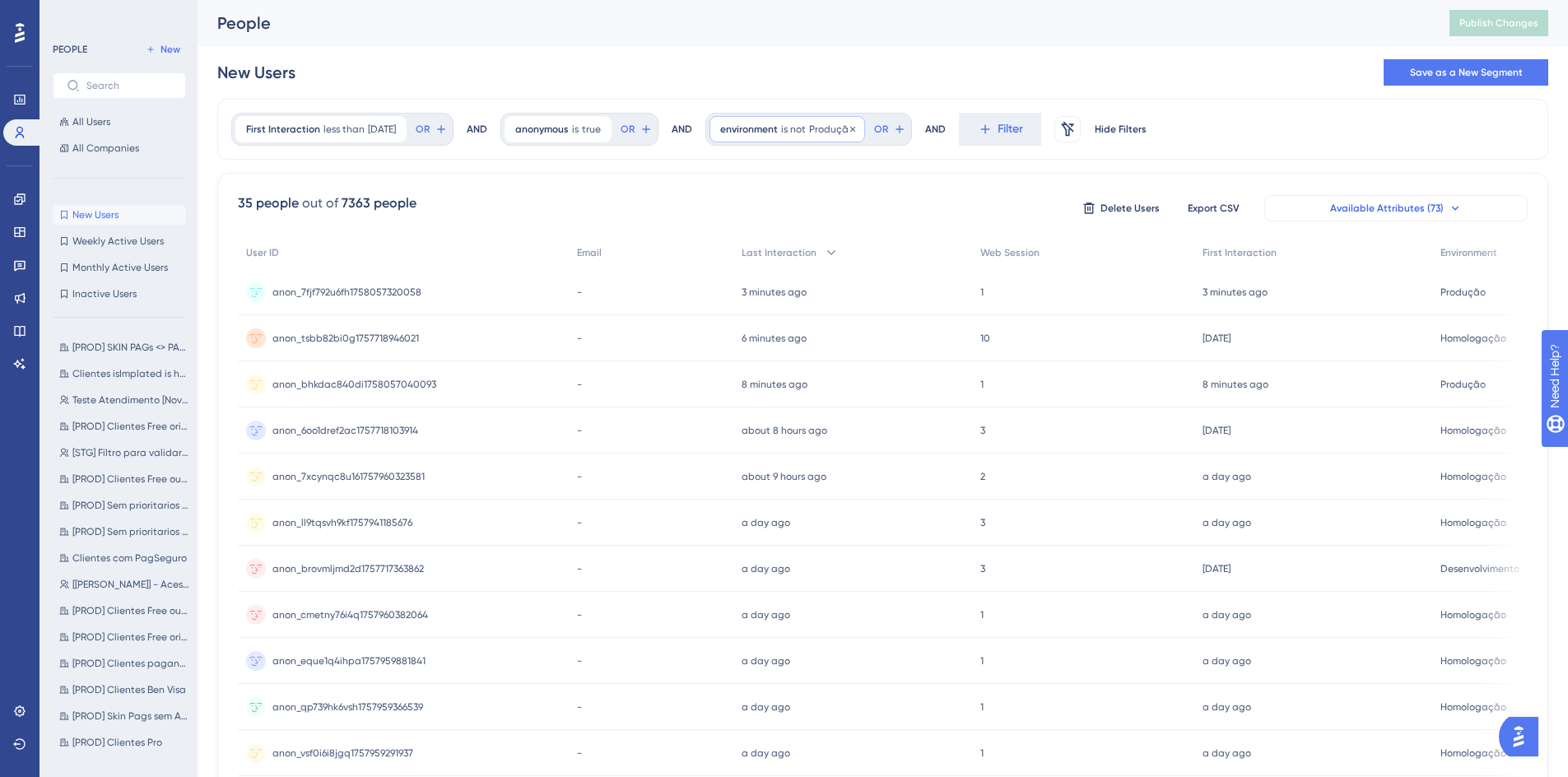
click at [830, 133] on span "Produção" at bounding box center [831, 129] width 45 height 13
click at [837, 241] on label "Produção" at bounding box center [814, 234] width 181 height 29
click at [837, 239] on input "Produção" at bounding box center [814, 234] width 153 height 12
drag, startPoint x: 811, startPoint y: 234, endPoint x: 744, endPoint y: 229, distance: 67.2
click at [745, 229] on label "Produção" at bounding box center [814, 234] width 181 height 29
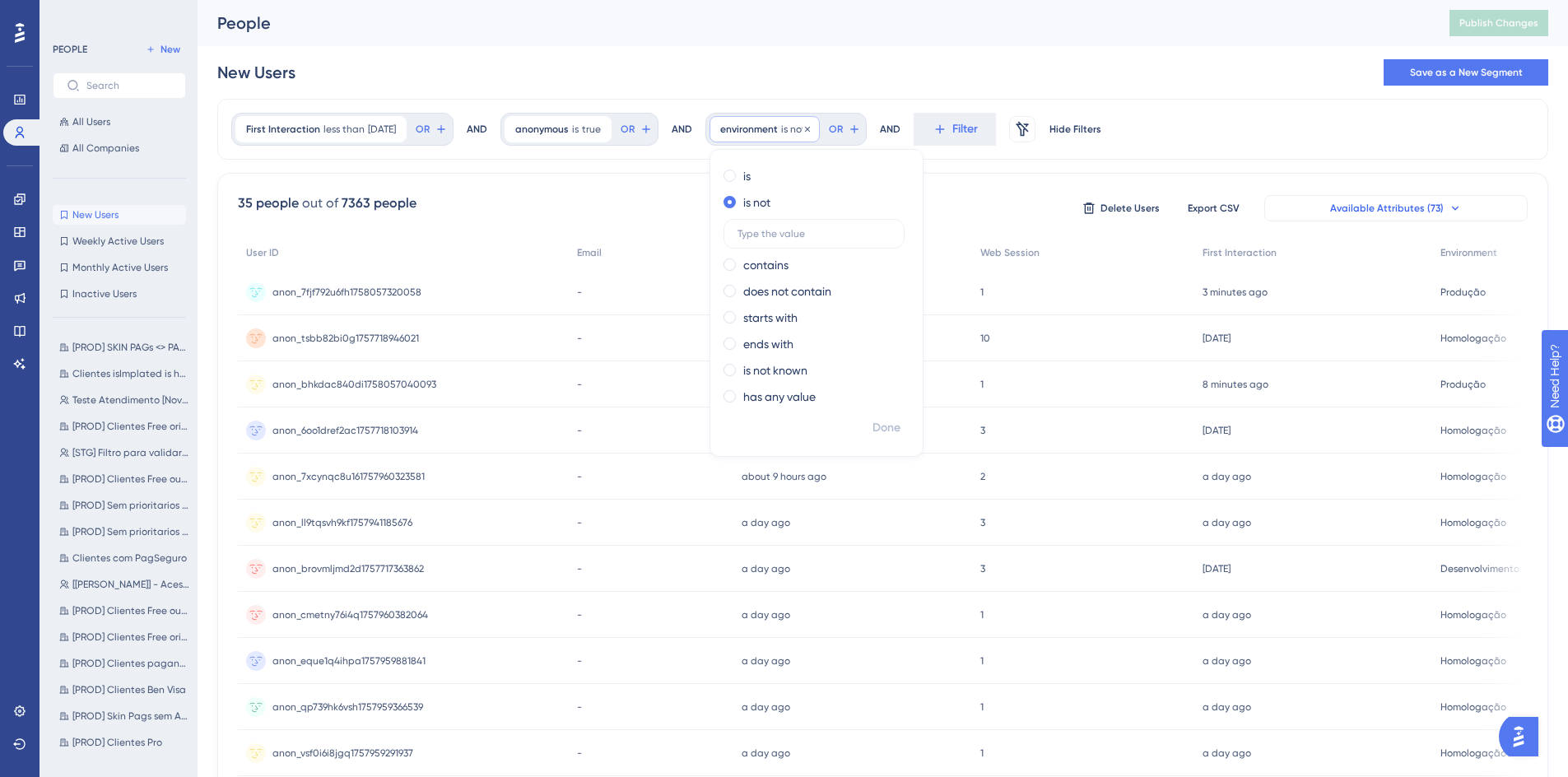
click at [806, 126] on span "is not" at bounding box center [793, 129] width 25 height 13
click at [381, 338] on span "anon_tsbb82bi0g1757718946021" at bounding box center [345, 338] width 146 height 13
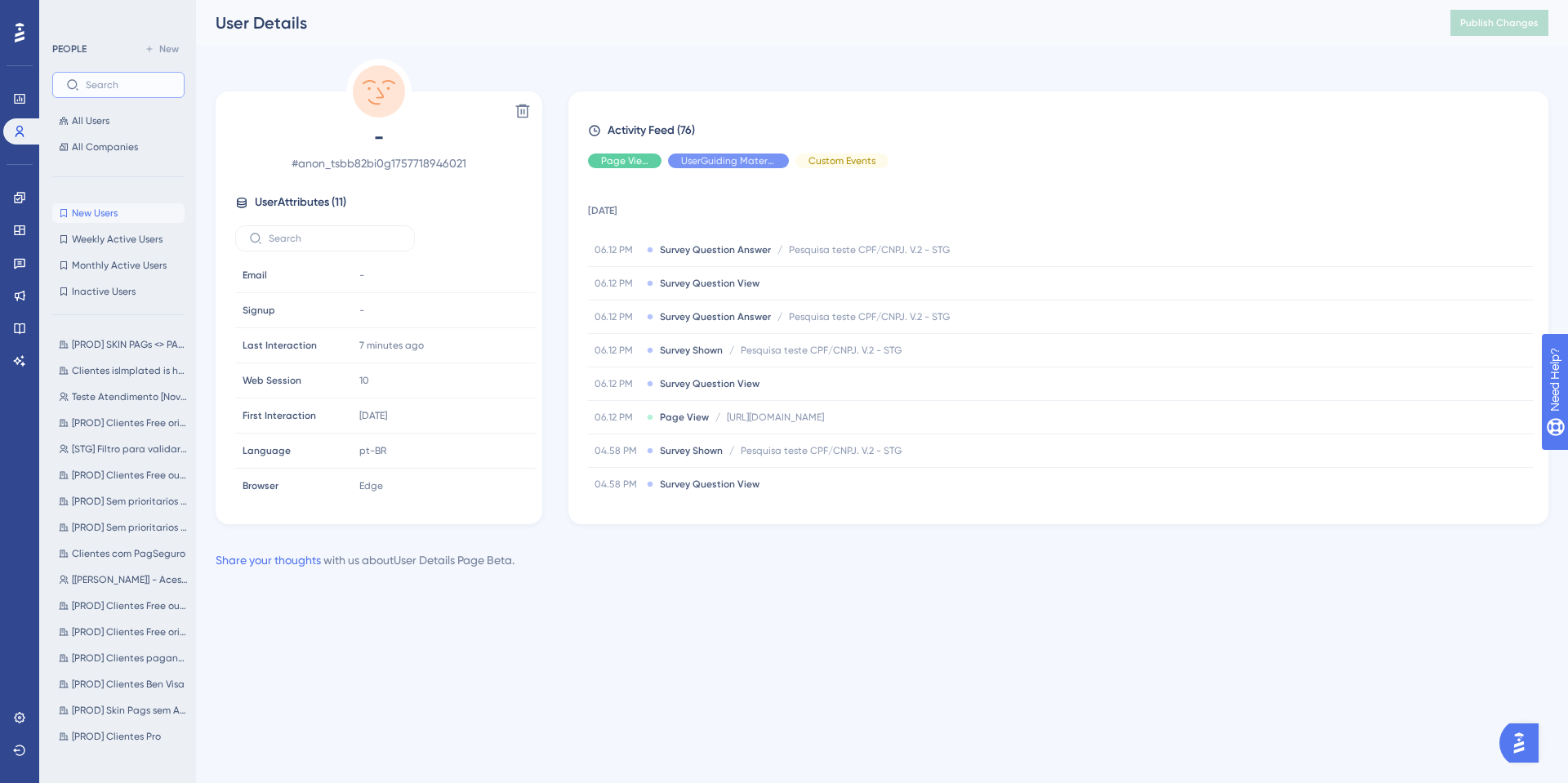
click at [114, 81] on input "text" at bounding box center [128, 85] width 85 height 12
click at [141, 209] on button "New Users New Users" at bounding box center [118, 213] width 132 height 19
